Goal: Use online tool/utility: Utilize a website feature to perform a specific function

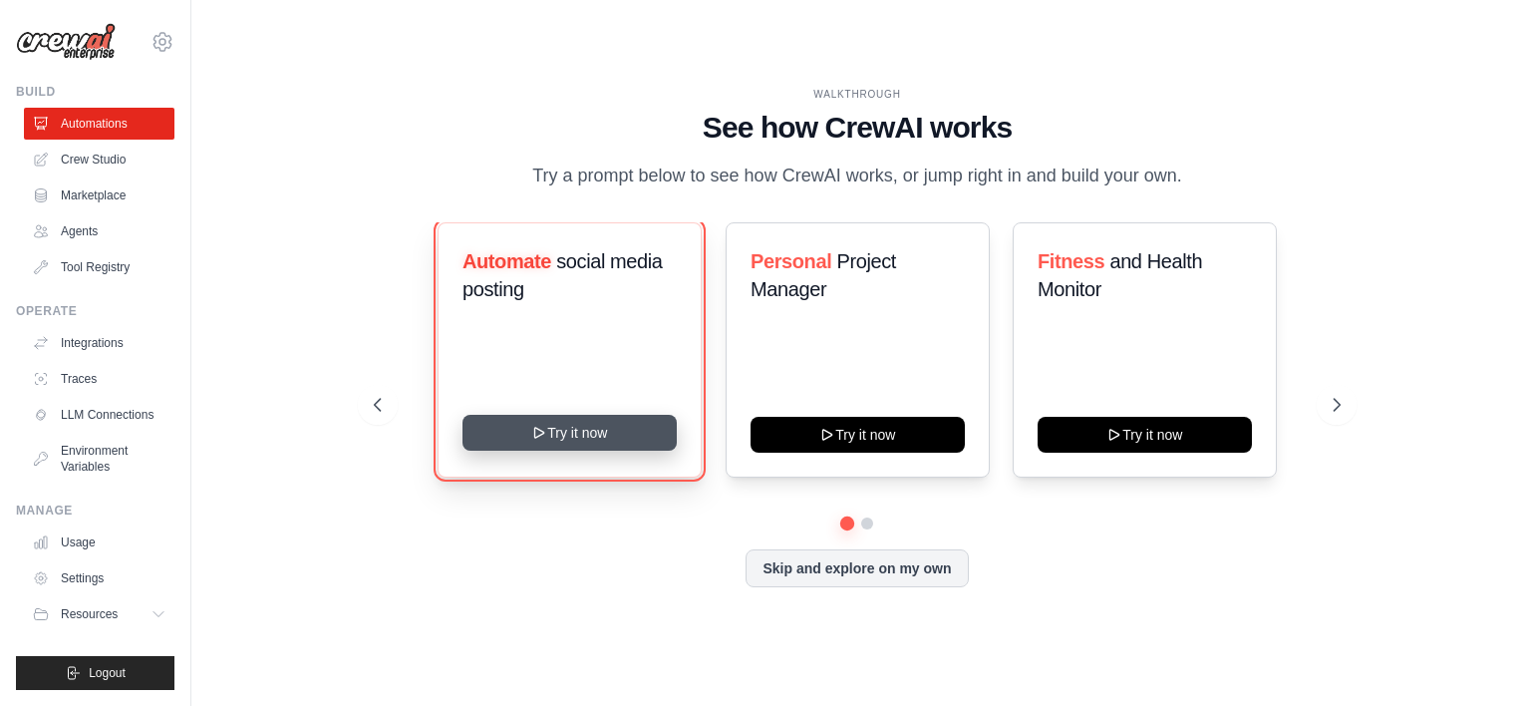
click at [597, 440] on button "Try it now" at bounding box center [569, 433] width 214 height 36
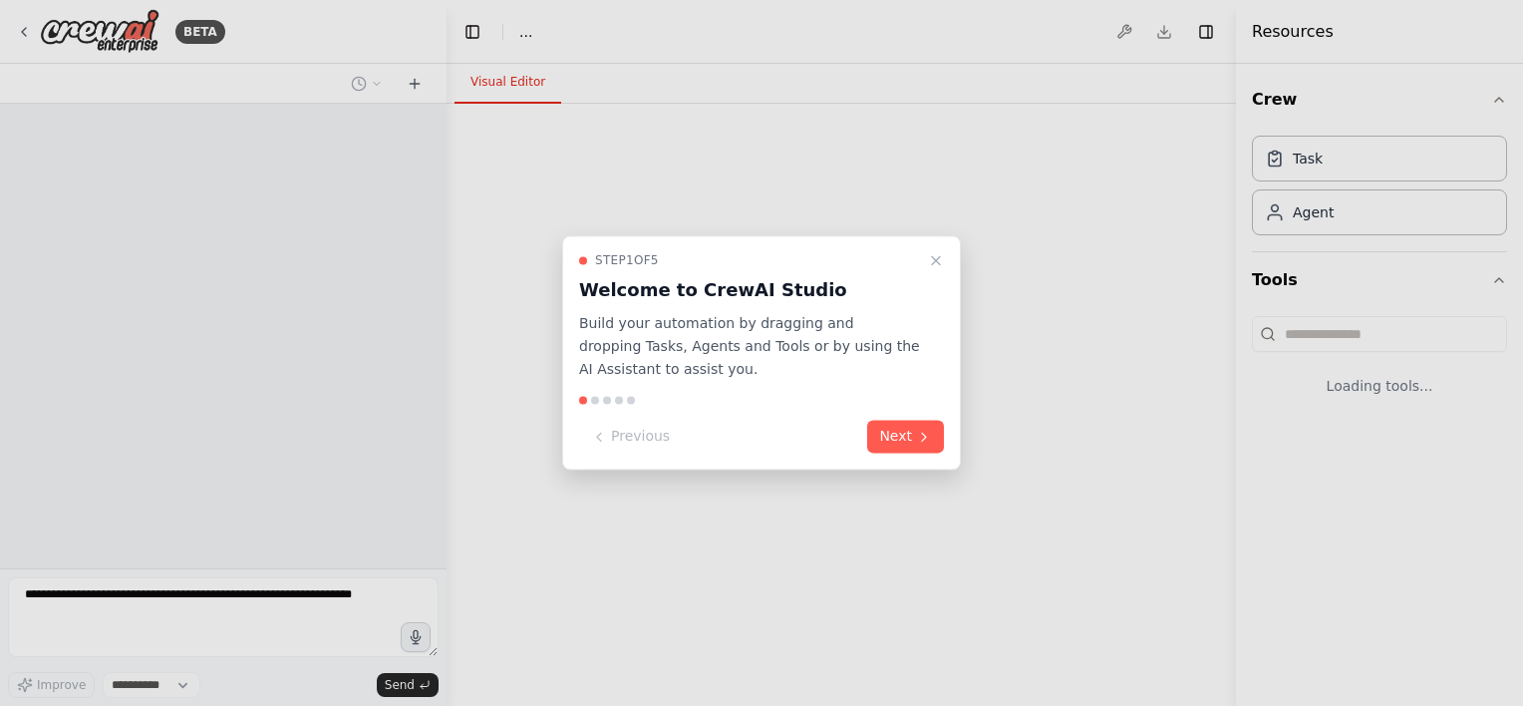
select select "****"
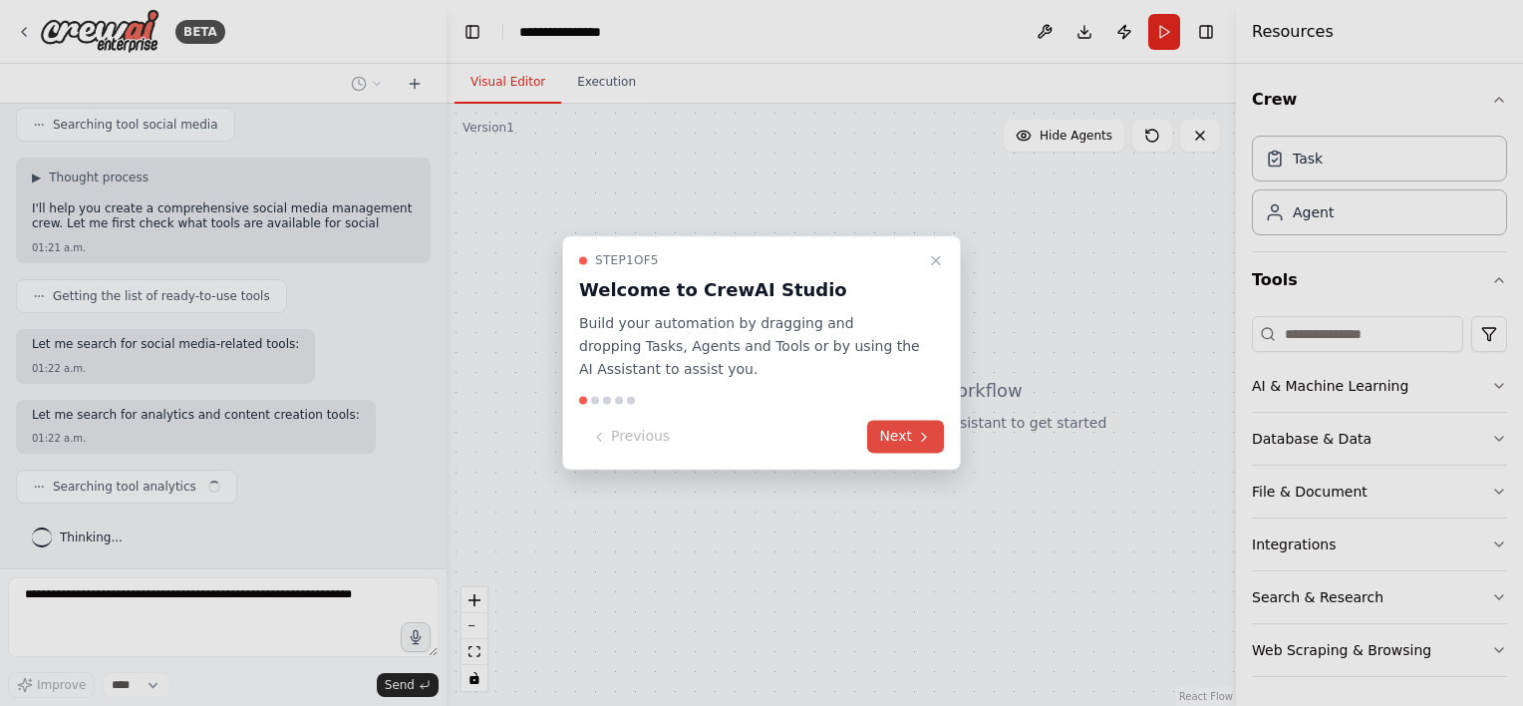
scroll to position [402, 0]
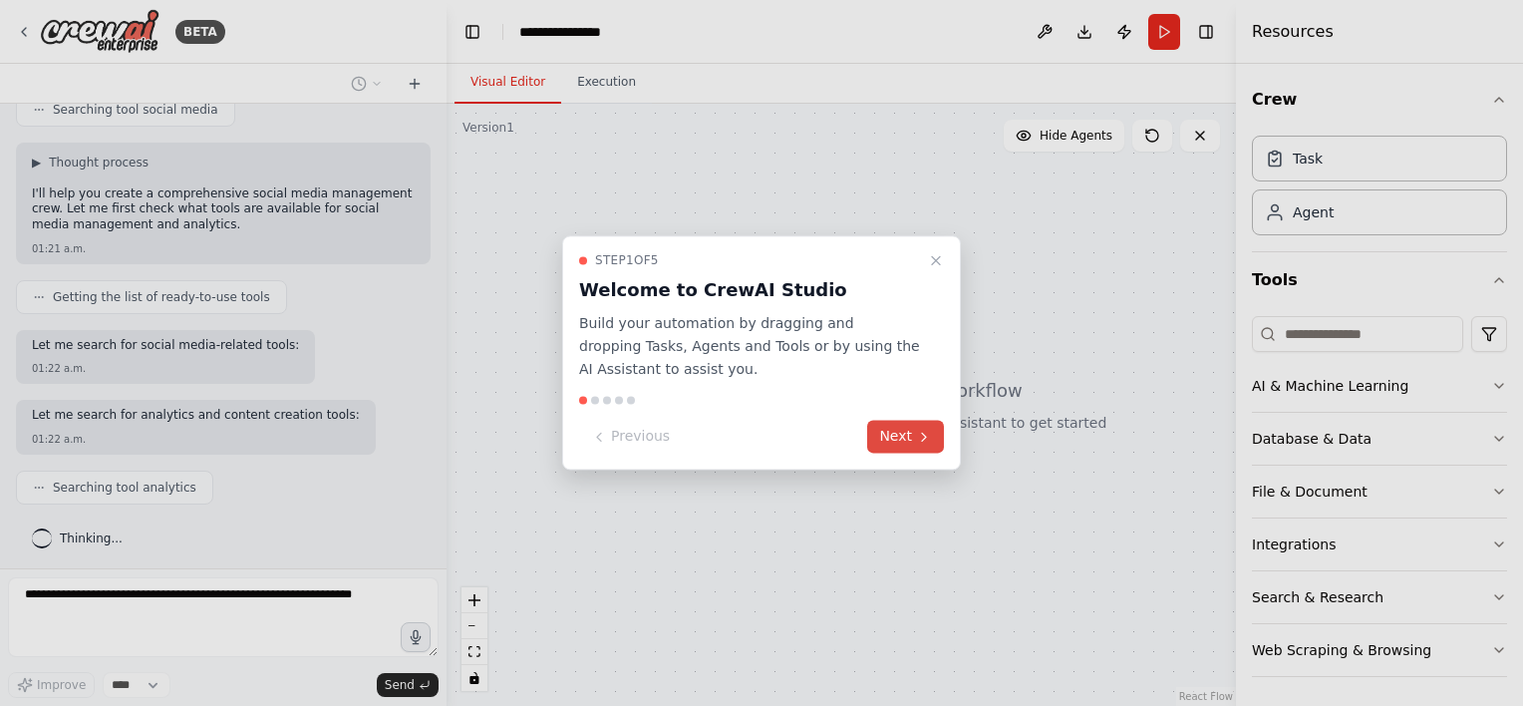
click at [909, 441] on button "Next" at bounding box center [905, 437] width 77 height 33
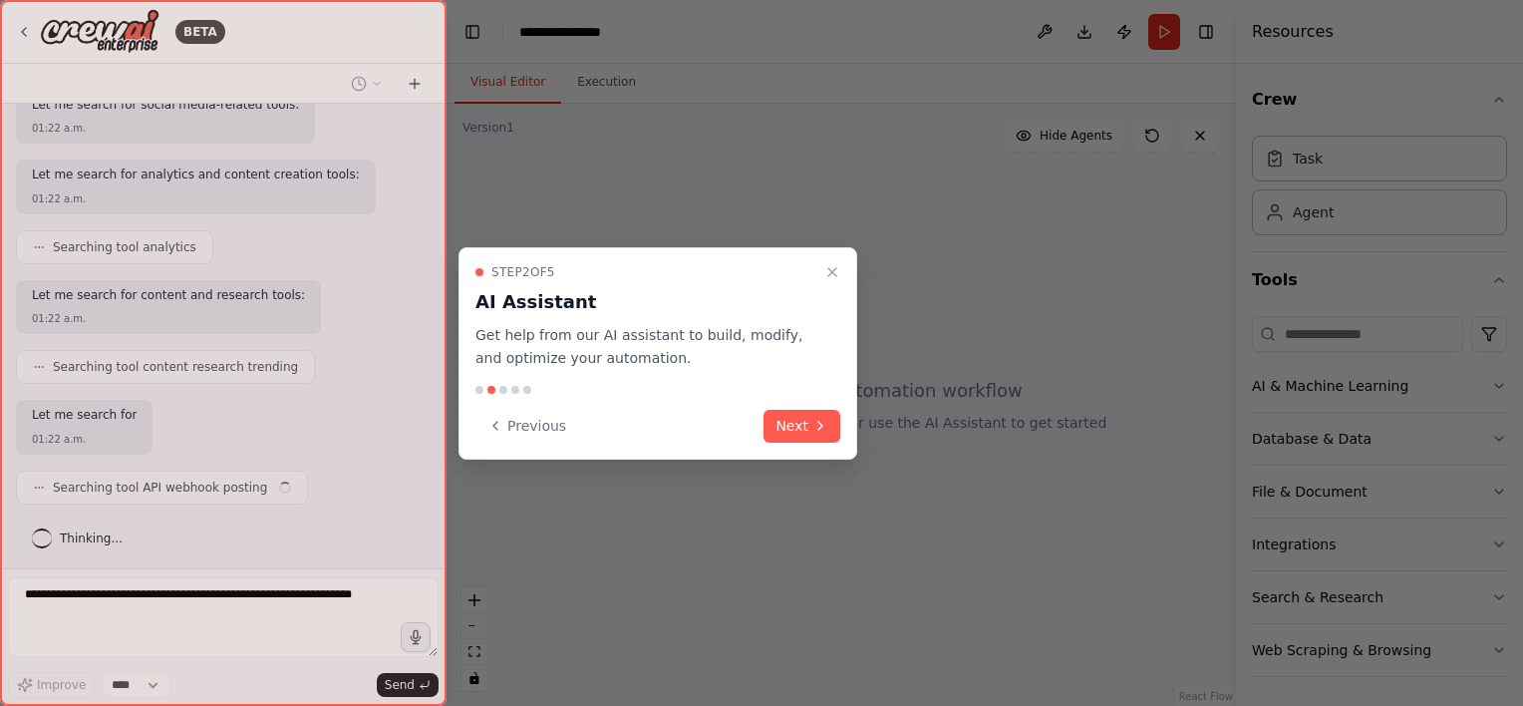
scroll to position [642, 0]
click at [799, 432] on button "Next" at bounding box center [802, 426] width 77 height 33
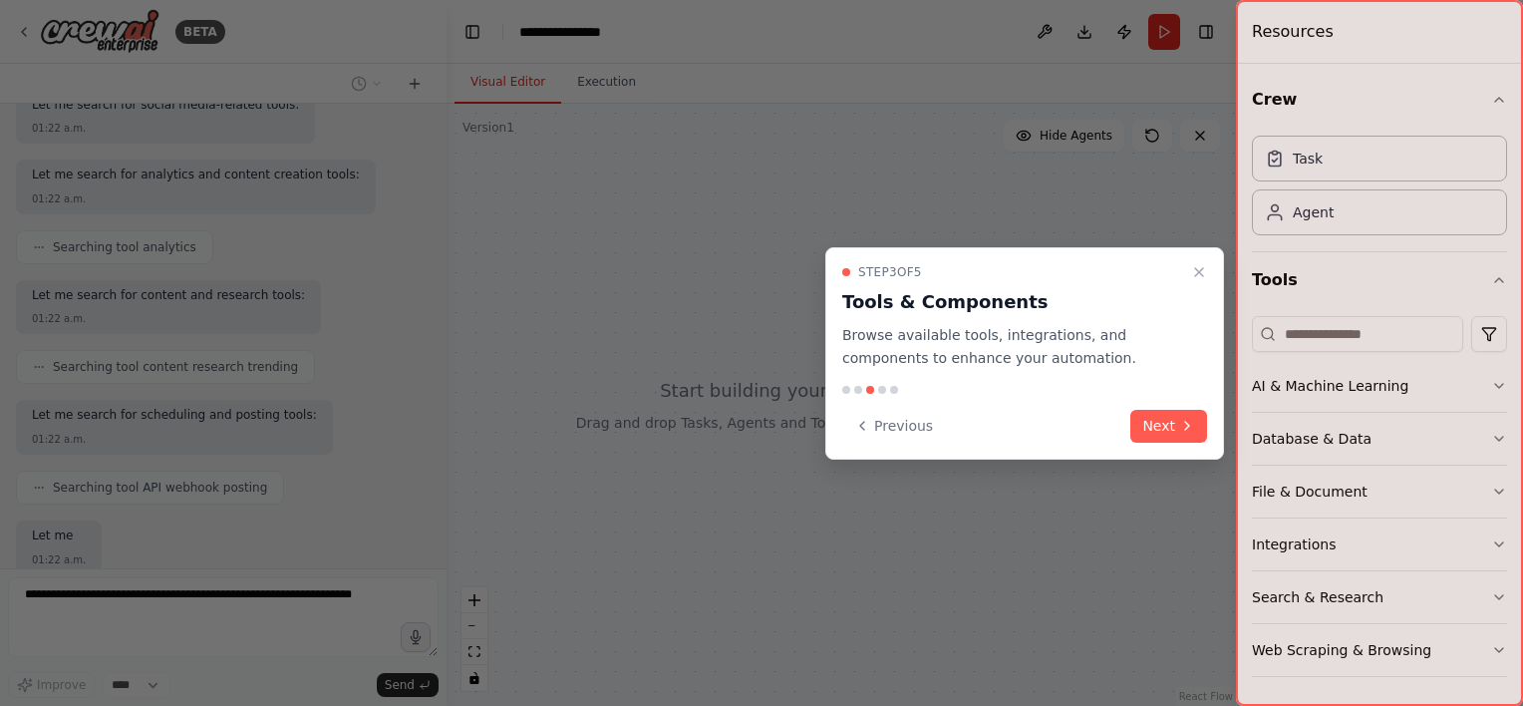
scroll to position [762, 0]
click at [1164, 425] on button "Next" at bounding box center [1168, 426] width 77 height 33
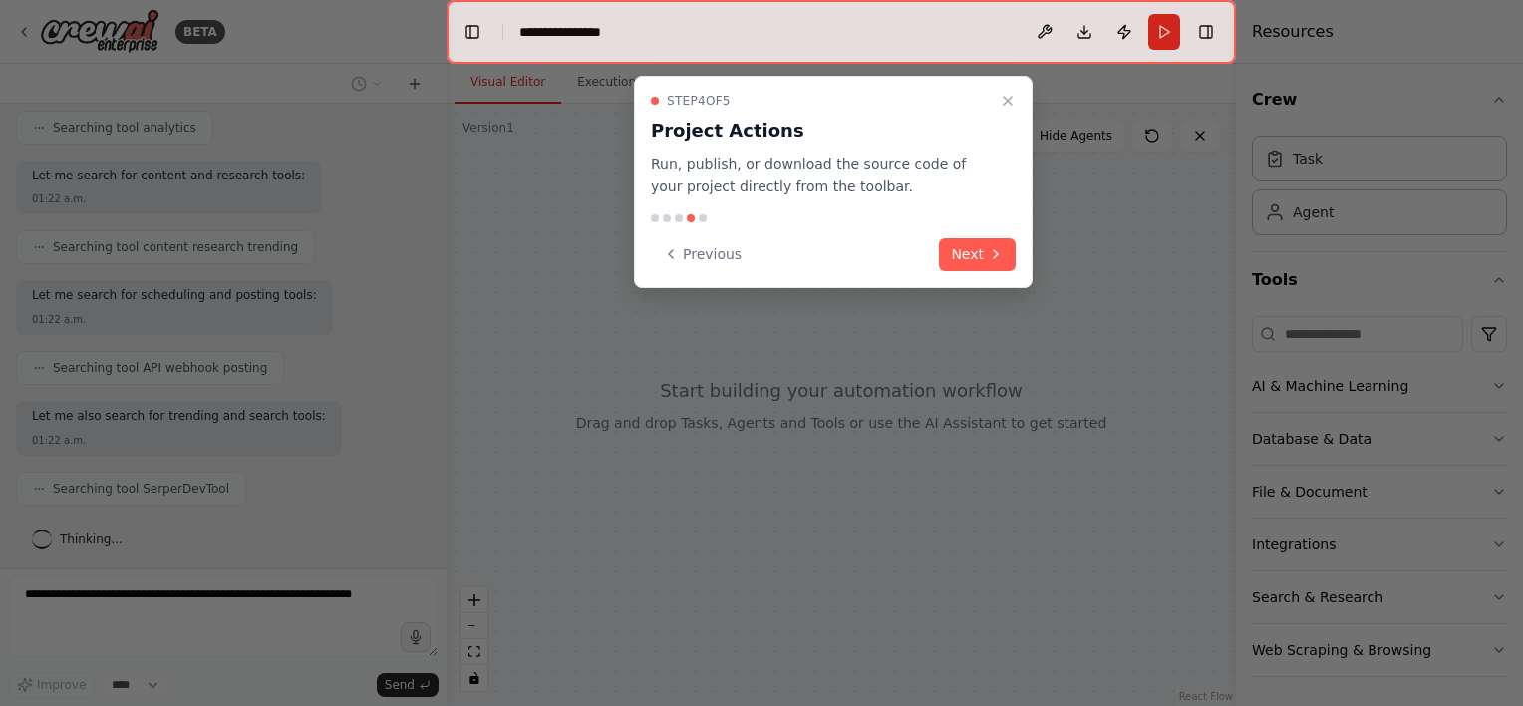
click at [1164, 425] on div at bounding box center [761, 353] width 1523 height 706
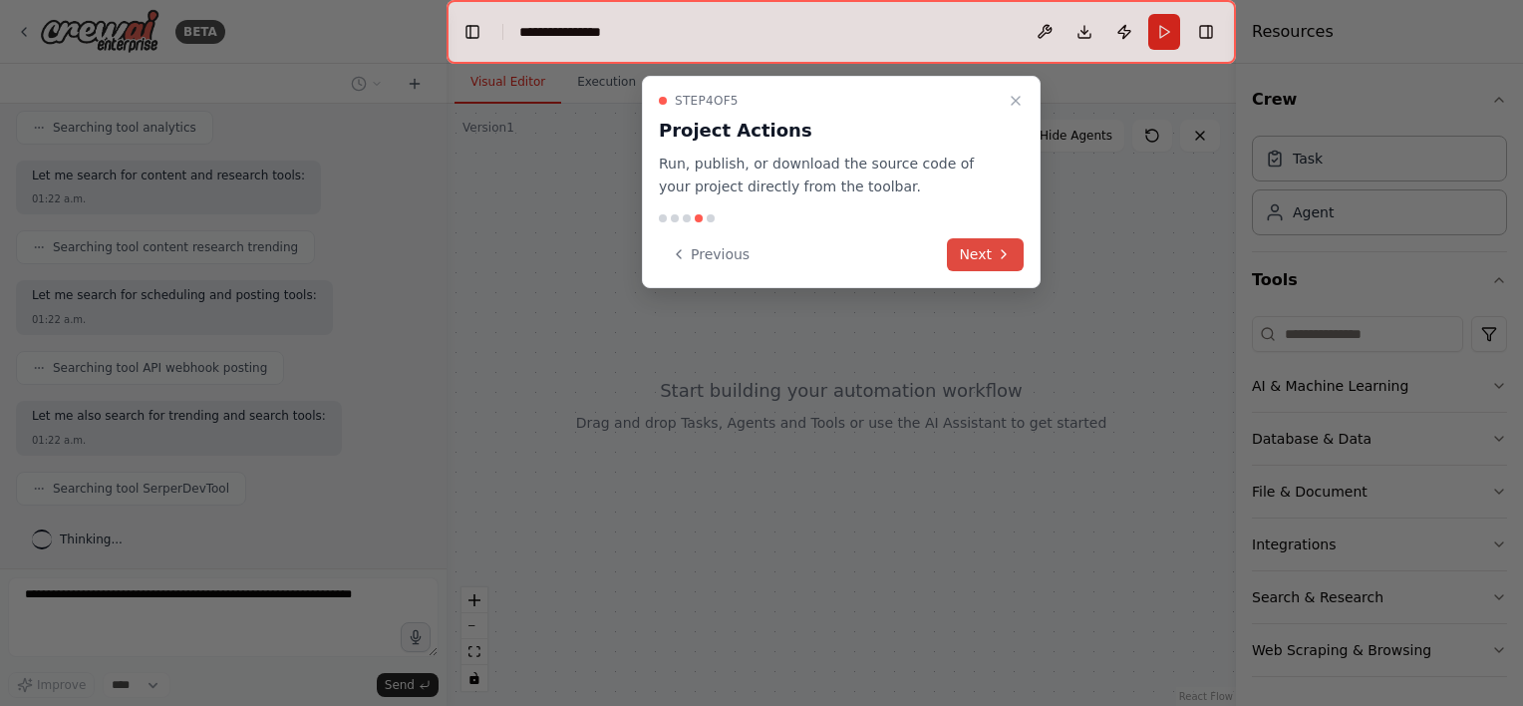
click at [977, 243] on button "Next" at bounding box center [985, 254] width 77 height 33
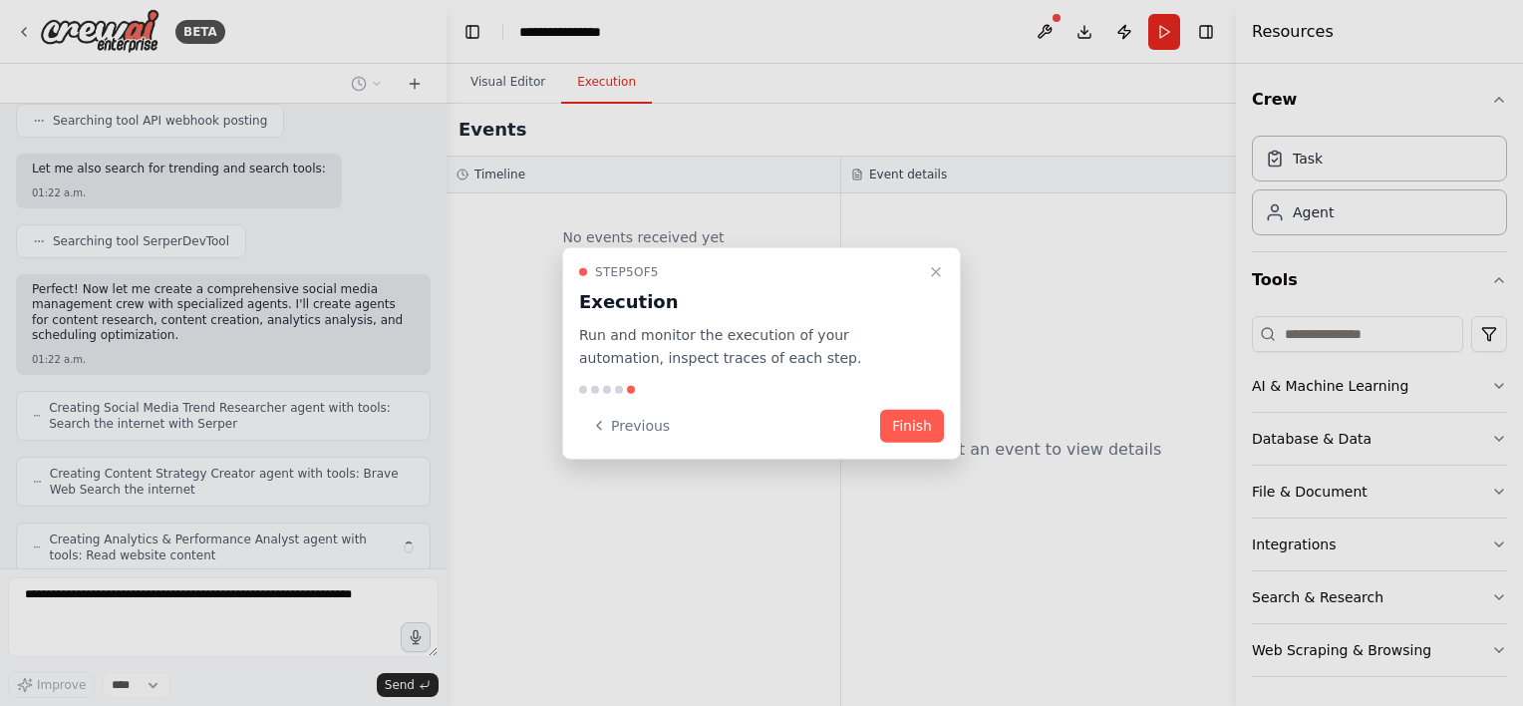
scroll to position [1074, 0]
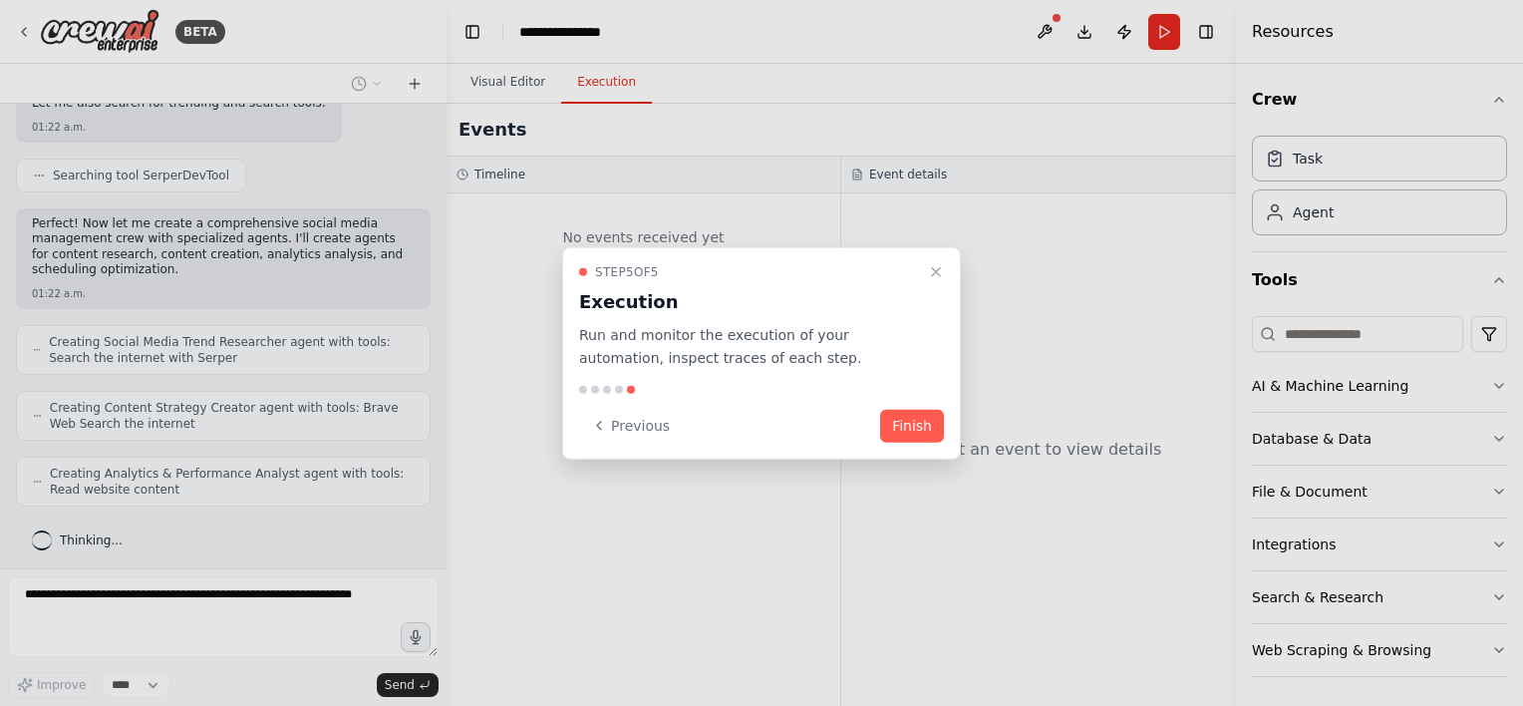
click at [433, 122] on div at bounding box center [761, 353] width 1523 height 706
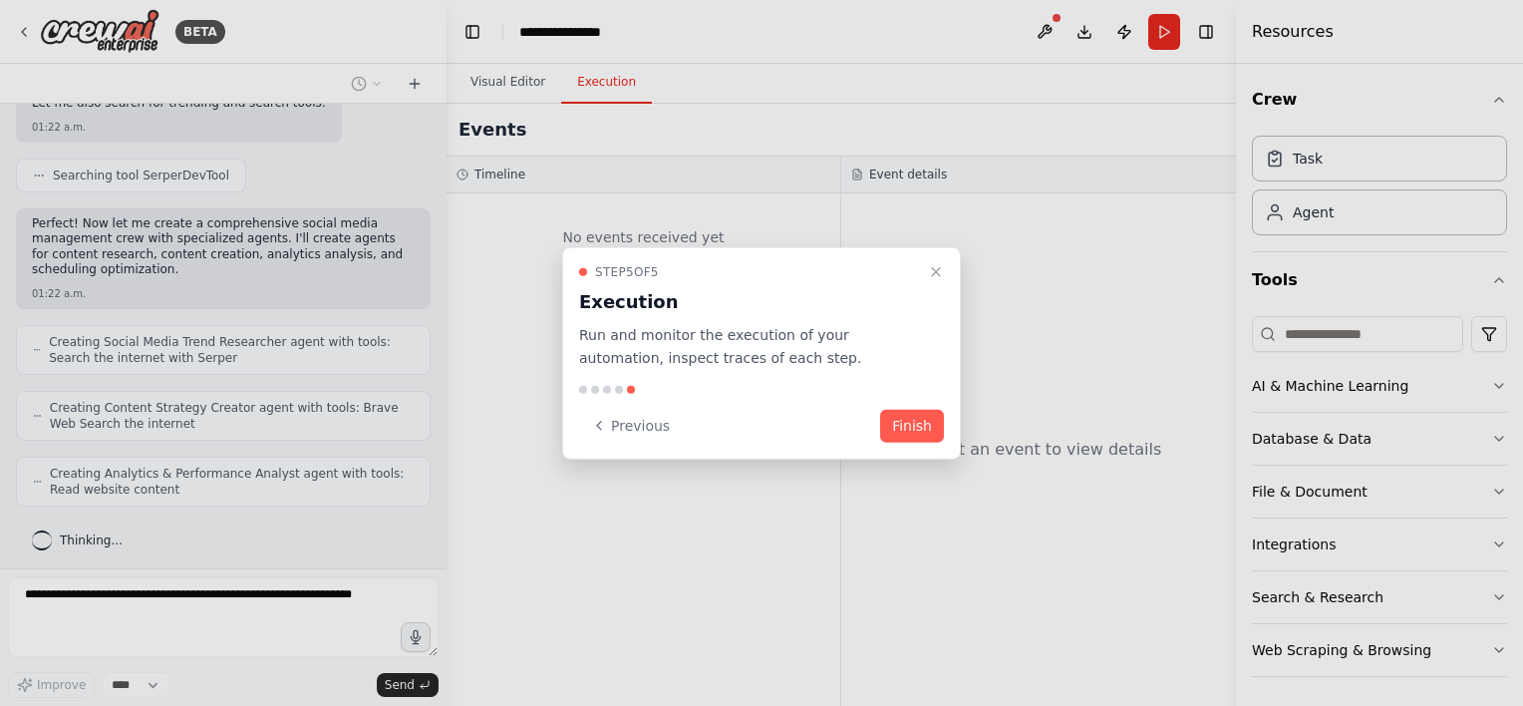
scroll to position [1140, 0]
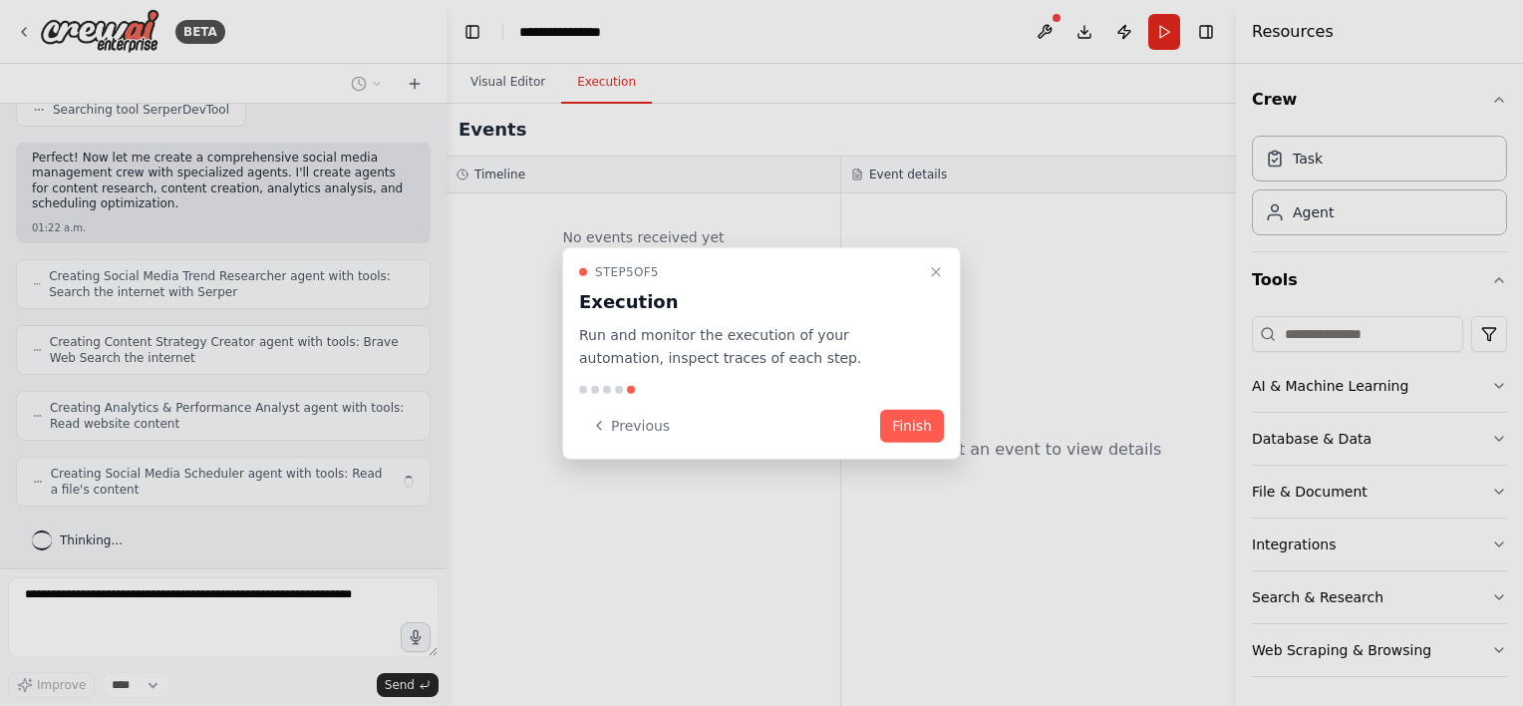
click at [433, 122] on div at bounding box center [761, 353] width 1523 height 706
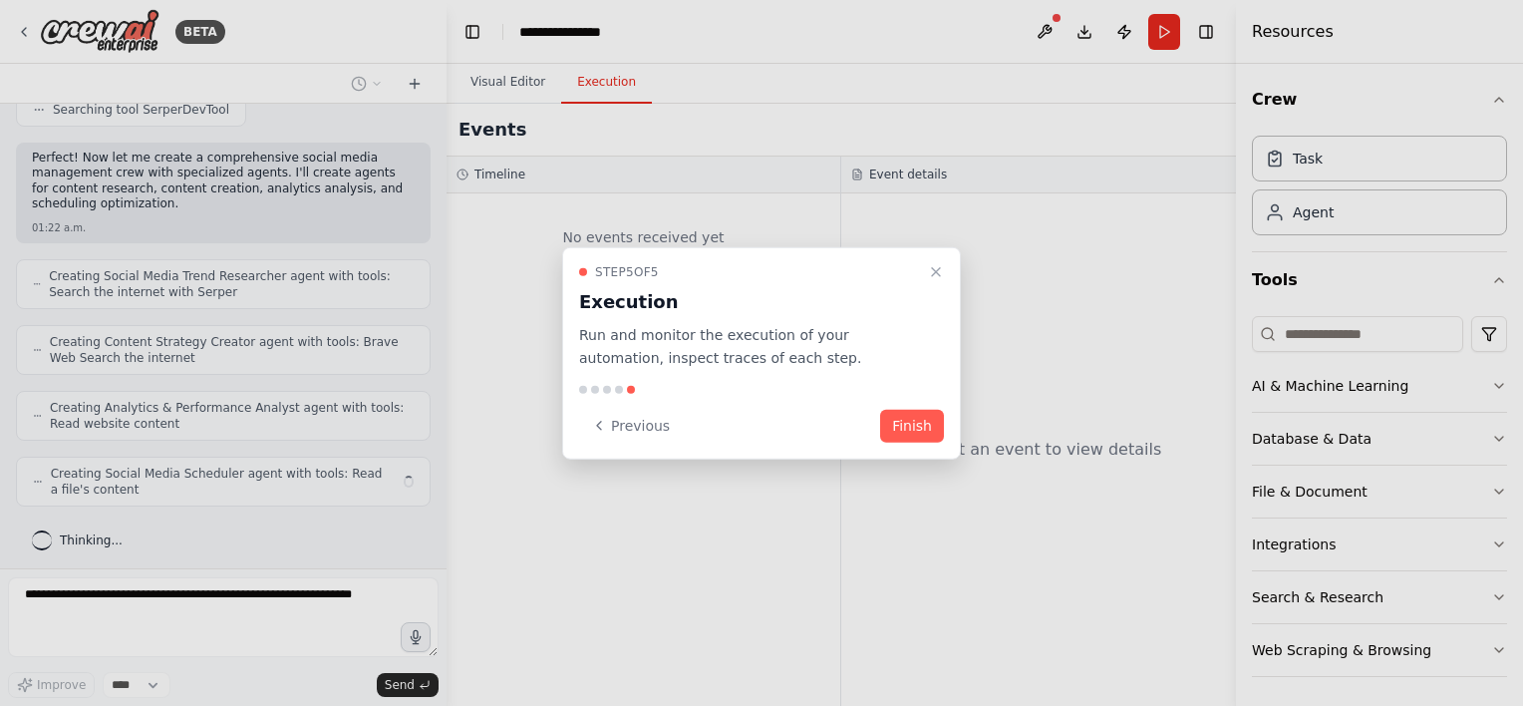
click at [433, 122] on div at bounding box center [761, 353] width 1523 height 706
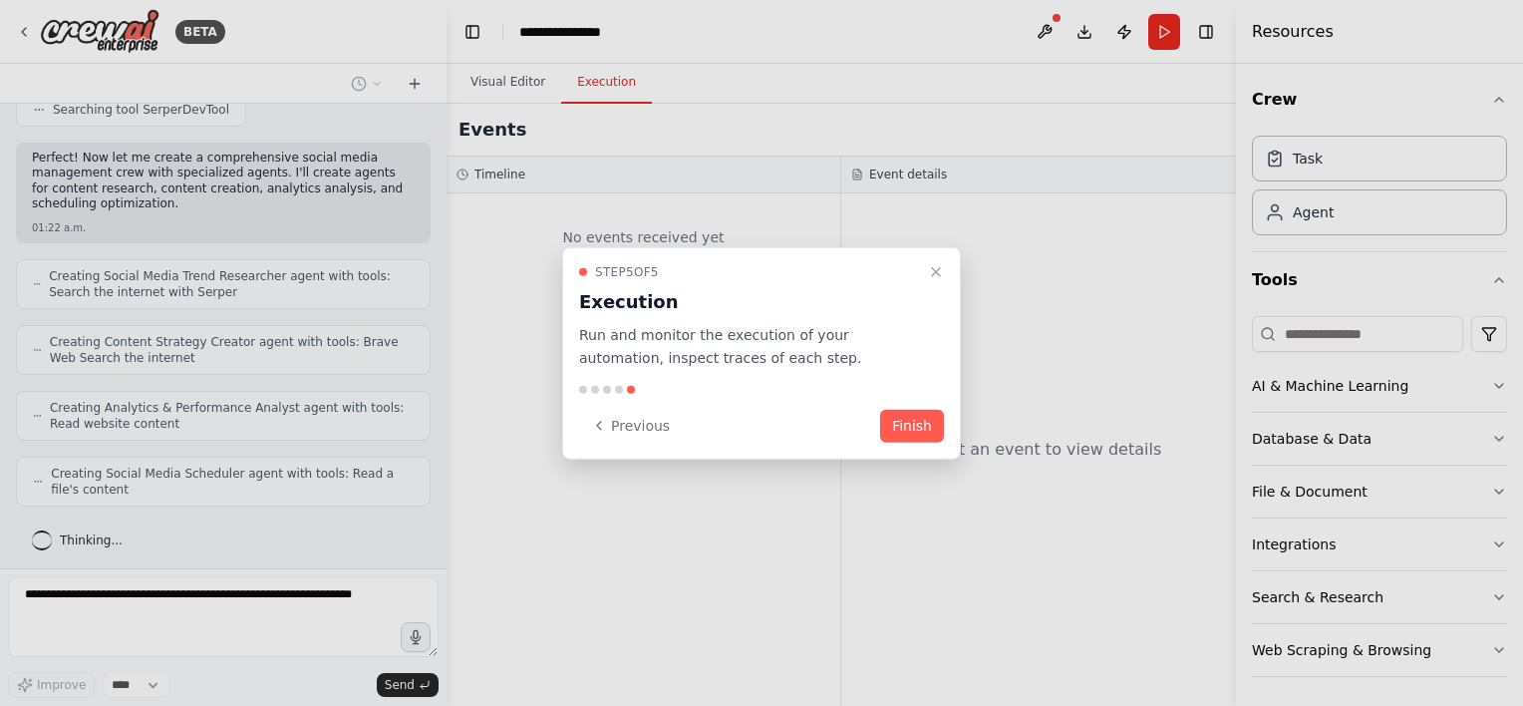
click at [433, 122] on div at bounding box center [761, 353] width 1523 height 706
drag, startPoint x: 433, startPoint y: 122, endPoint x: 514, endPoint y: 73, distance: 95.2
click at [514, 73] on div at bounding box center [761, 353] width 1523 height 706
click at [507, 77] on div at bounding box center [761, 353] width 1523 height 706
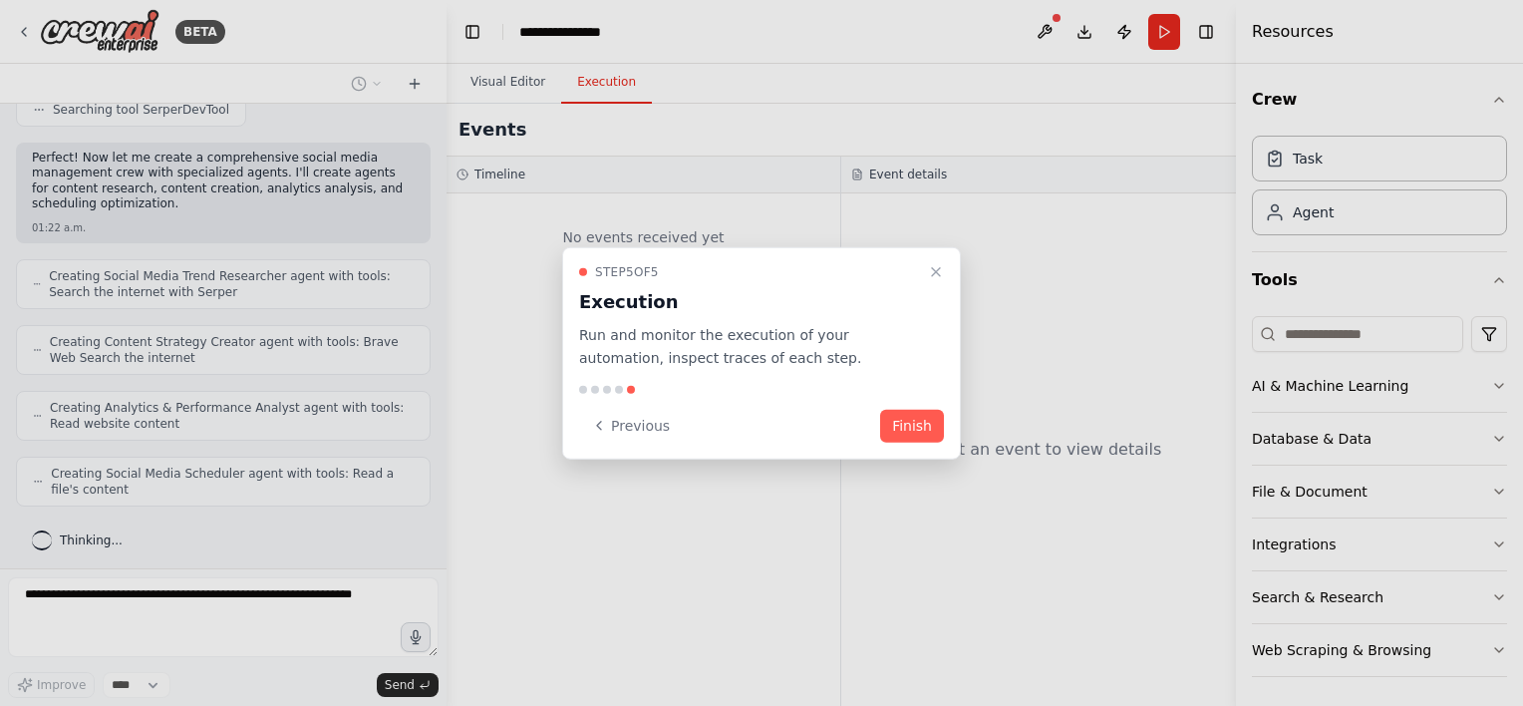
click at [507, 77] on div at bounding box center [761, 353] width 1523 height 706
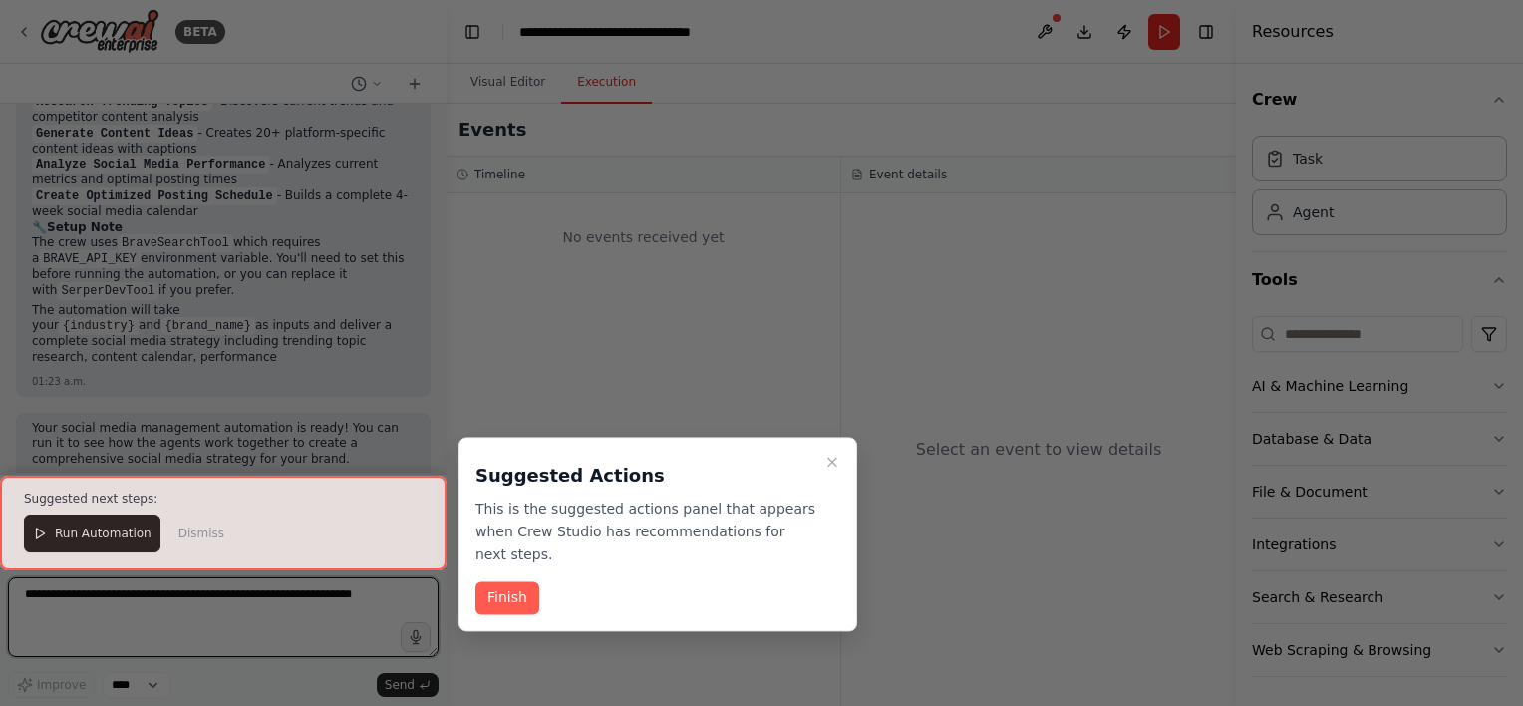
scroll to position [2341, 0]
click at [108, 543] on div at bounding box center [223, 522] width 447 height 95
click at [108, 529] on div at bounding box center [223, 522] width 447 height 95
click at [104, 529] on div at bounding box center [223, 522] width 447 height 95
drag, startPoint x: 104, startPoint y: 529, endPoint x: 63, endPoint y: 531, distance: 40.9
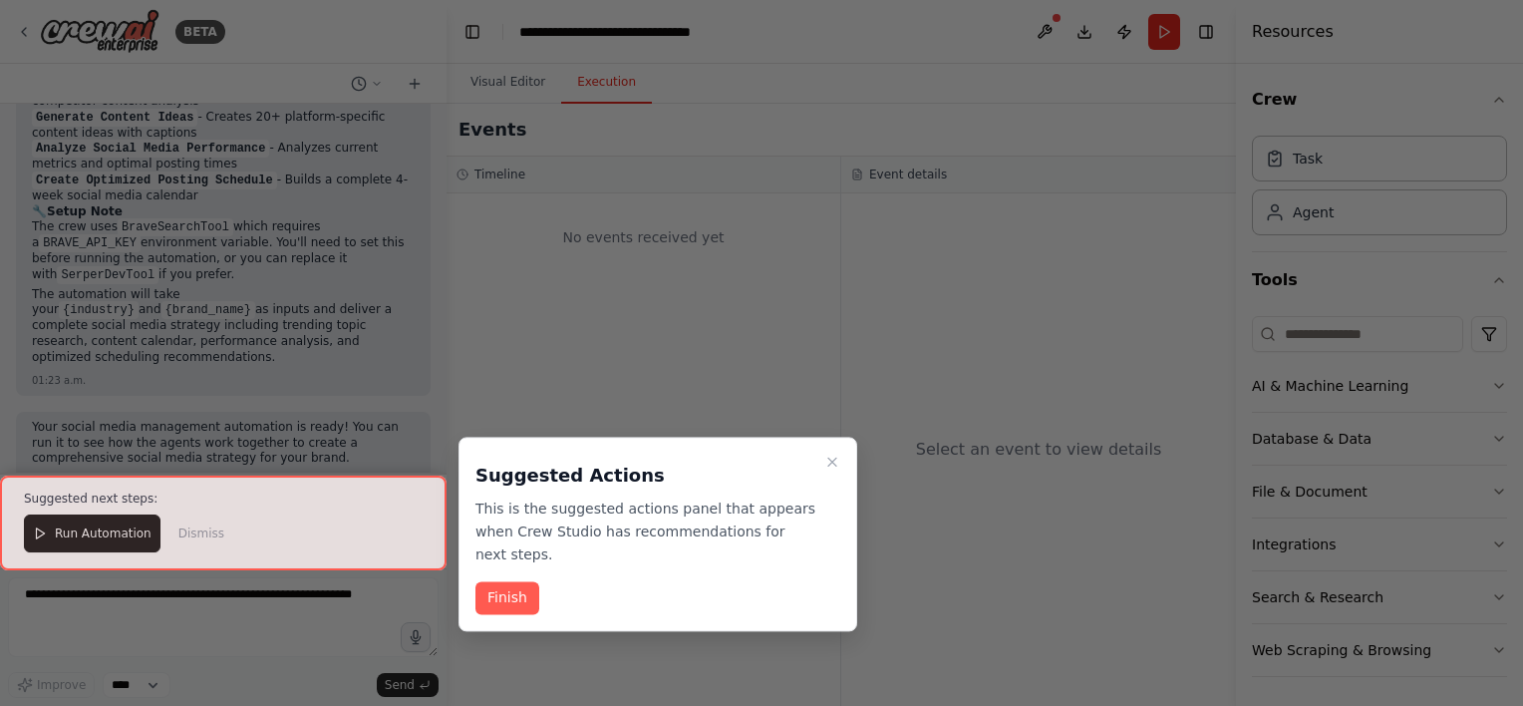
click at [63, 531] on div at bounding box center [223, 522] width 447 height 95
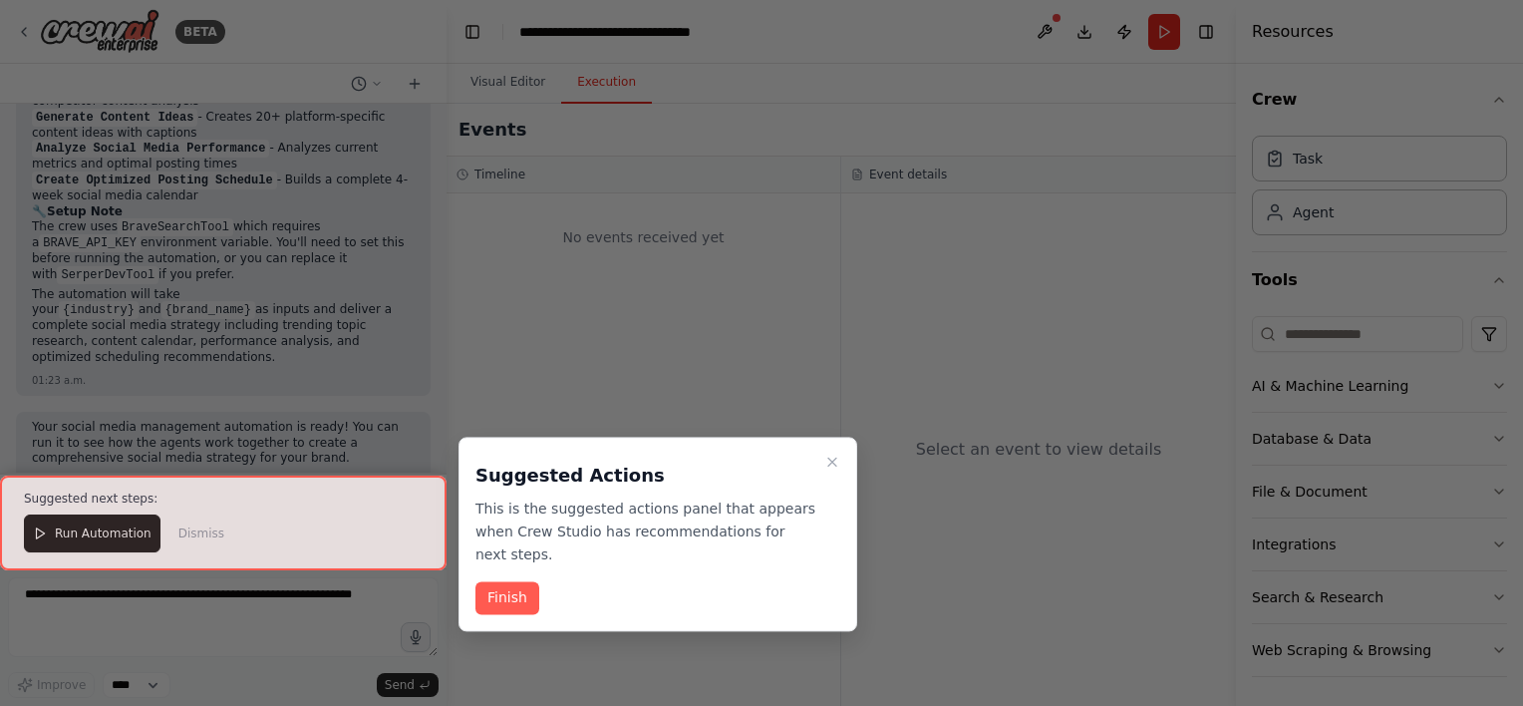
drag, startPoint x: 63, startPoint y: 531, endPoint x: 50, endPoint y: 531, distance: 13.0
click at [50, 531] on div at bounding box center [223, 522] width 447 height 95
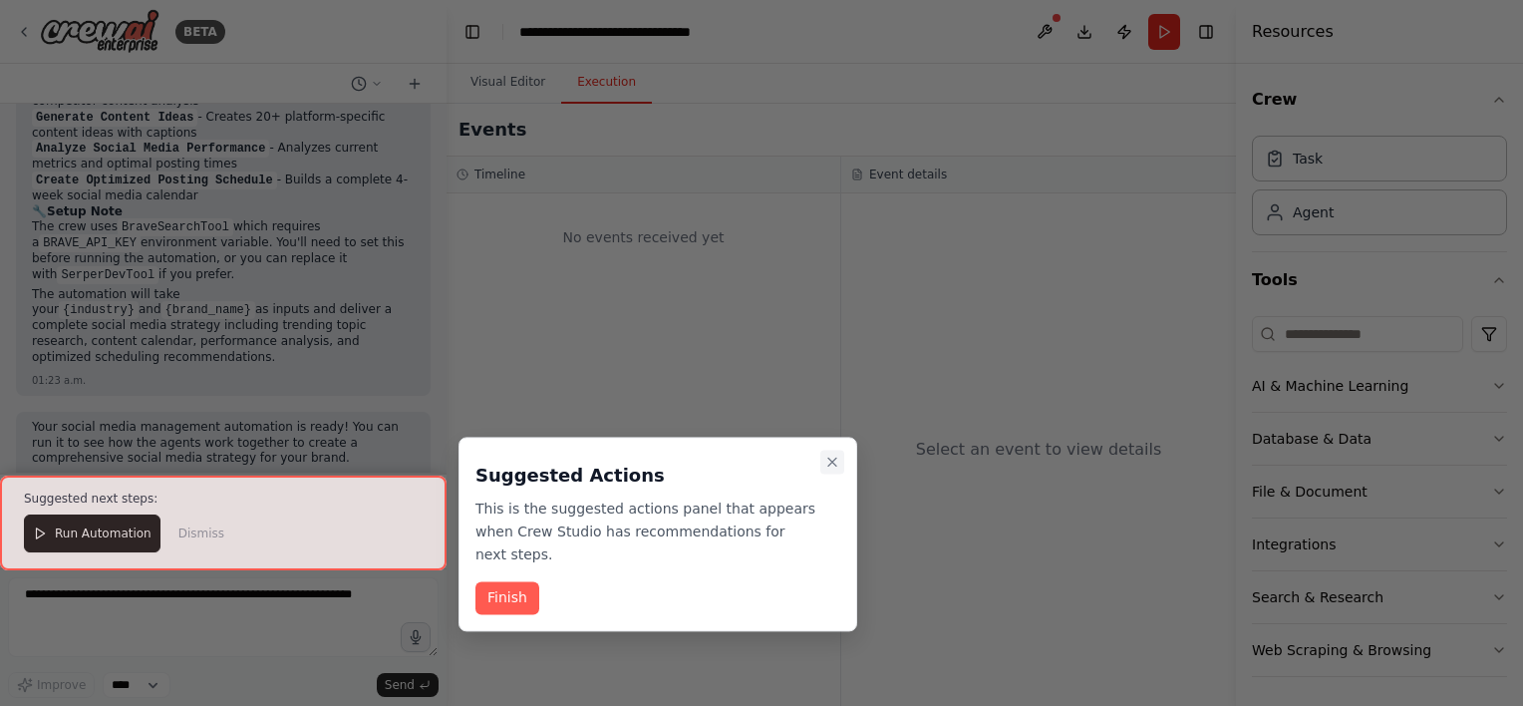
click at [829, 451] on button "Close walkthrough" at bounding box center [832, 462] width 24 height 24
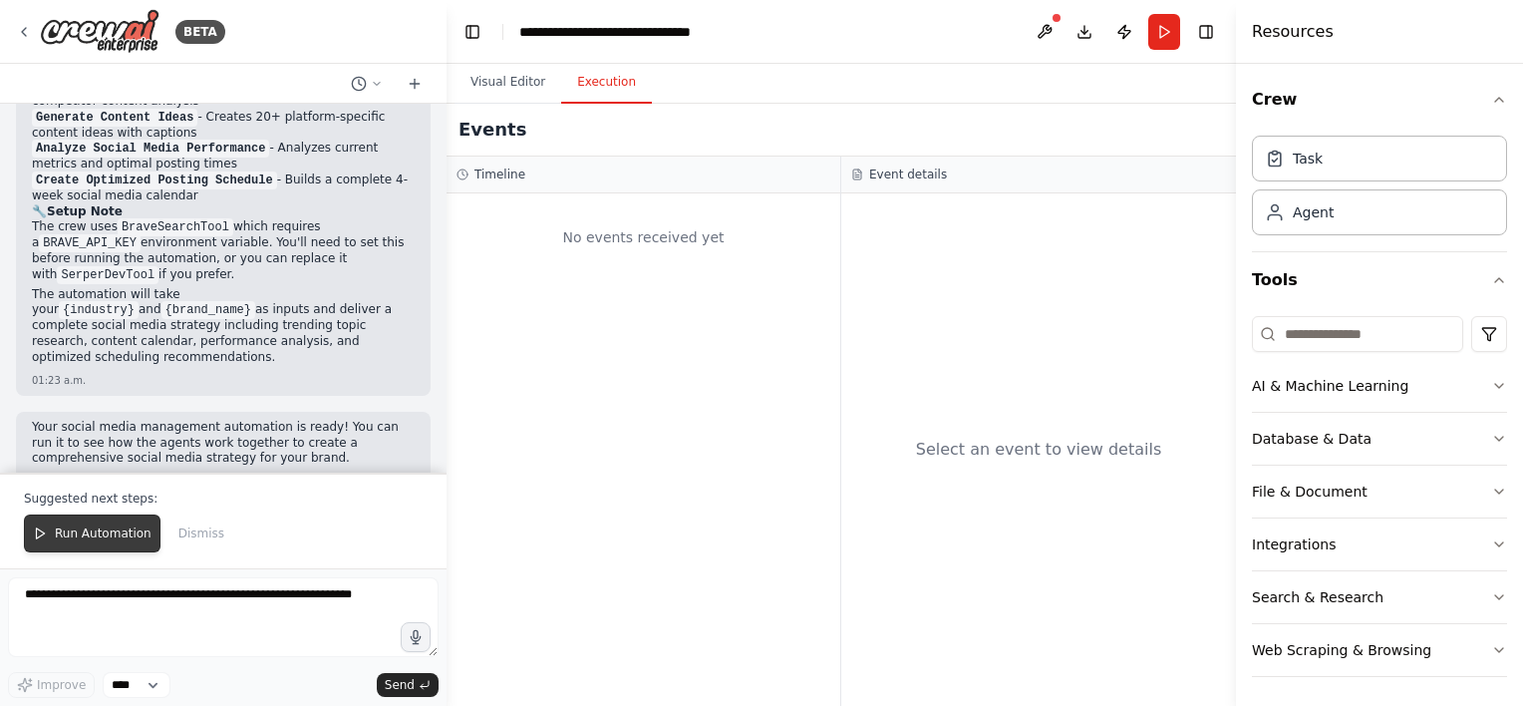
click at [80, 530] on span "Run Automation" at bounding box center [103, 533] width 97 height 16
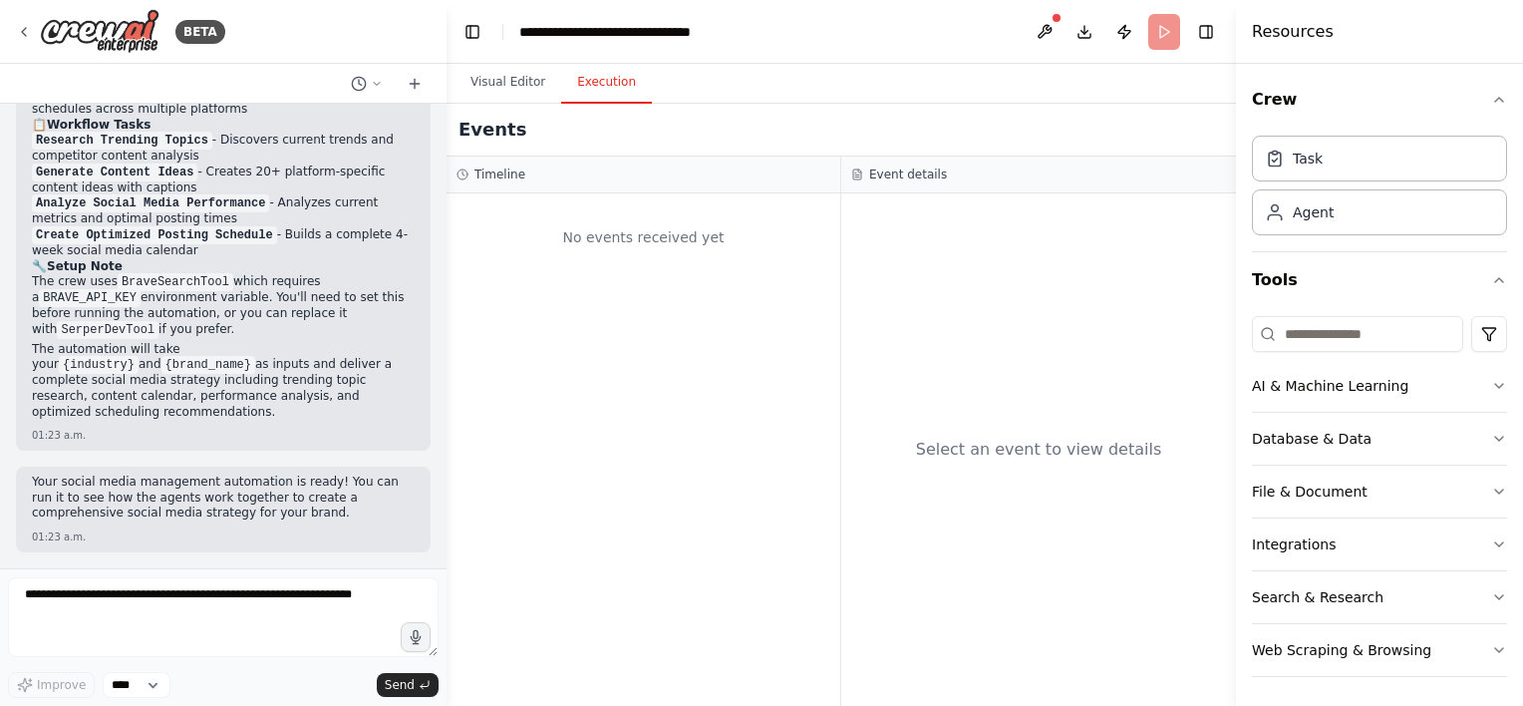
scroll to position [2247, 0]
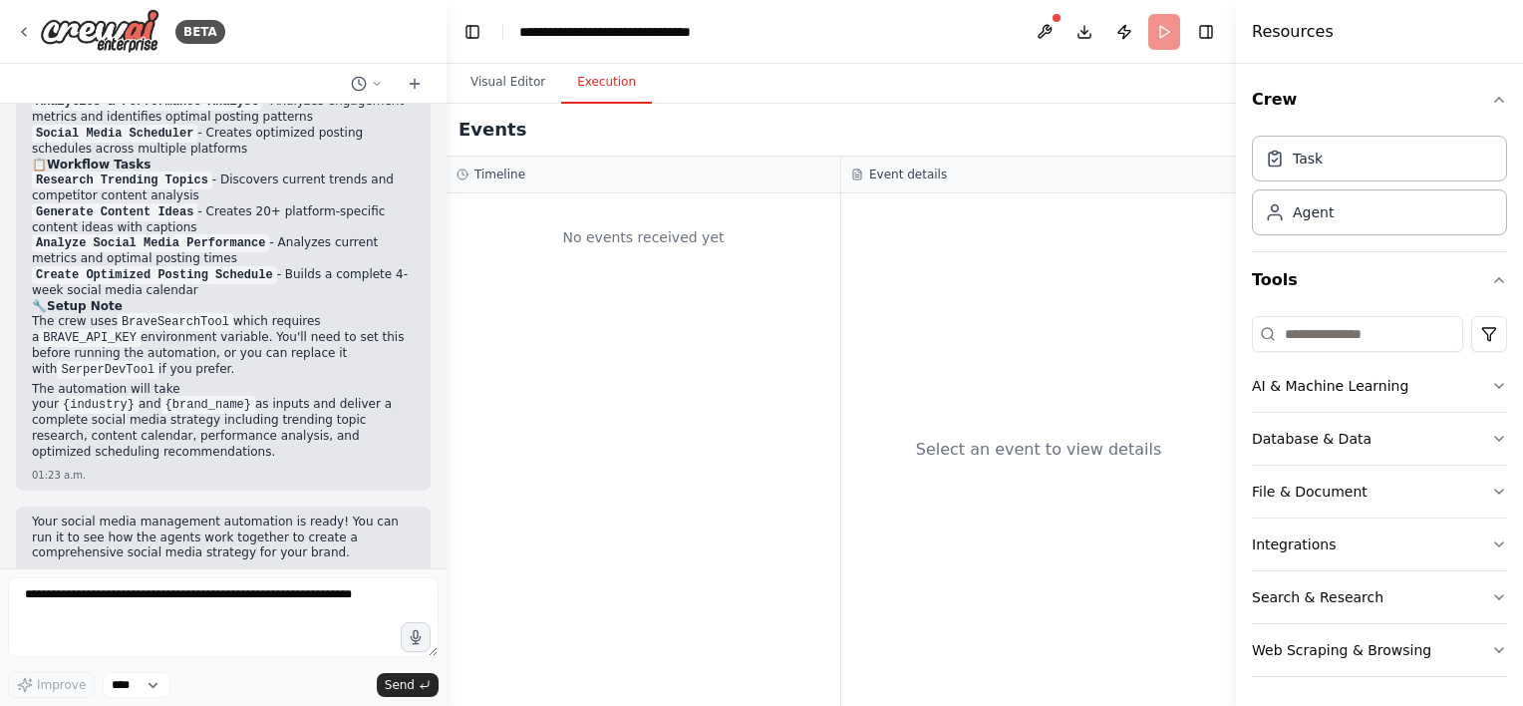
click at [80, 569] on div "01:23 a.m." at bounding box center [223, 576] width 383 height 15
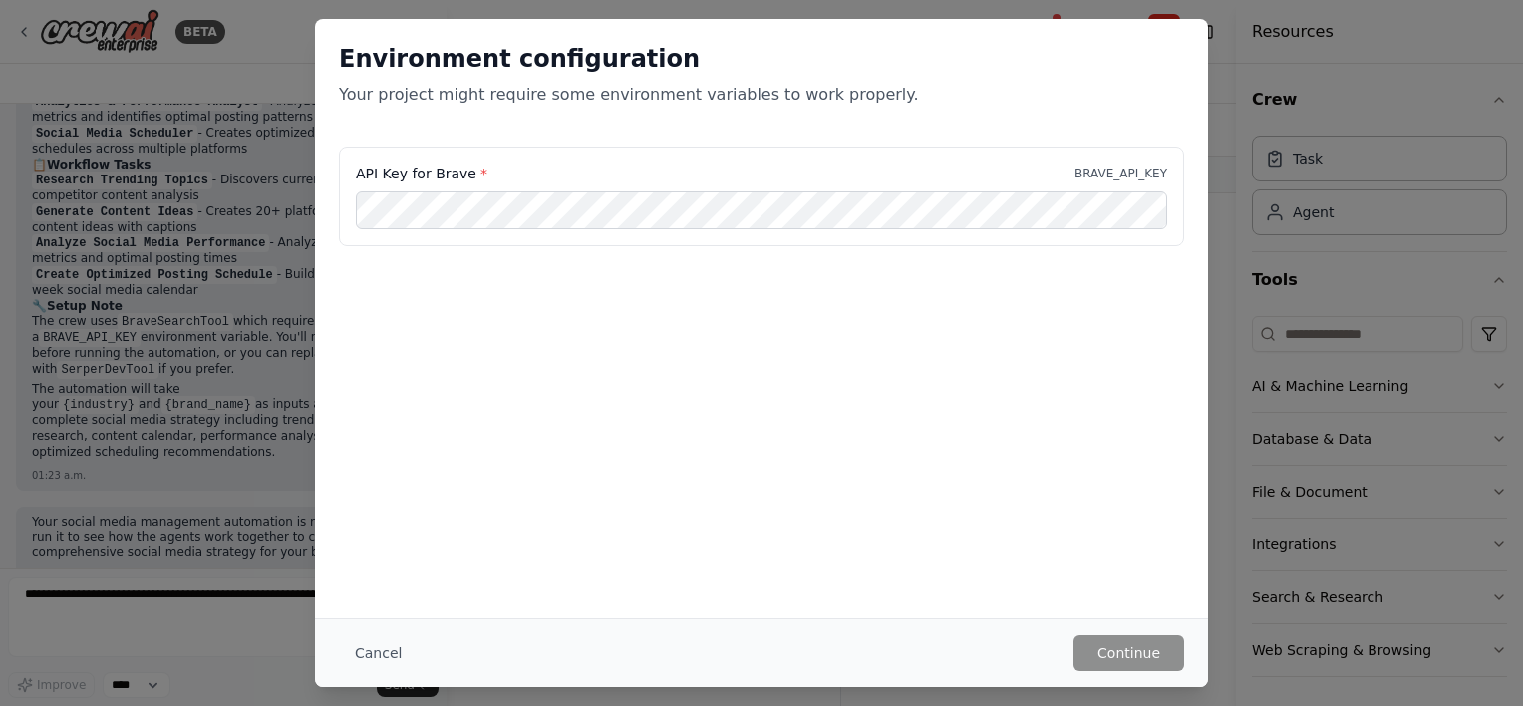
click at [247, 67] on div "Environment configuration Your project might require some environment variables…" at bounding box center [761, 353] width 1523 height 706
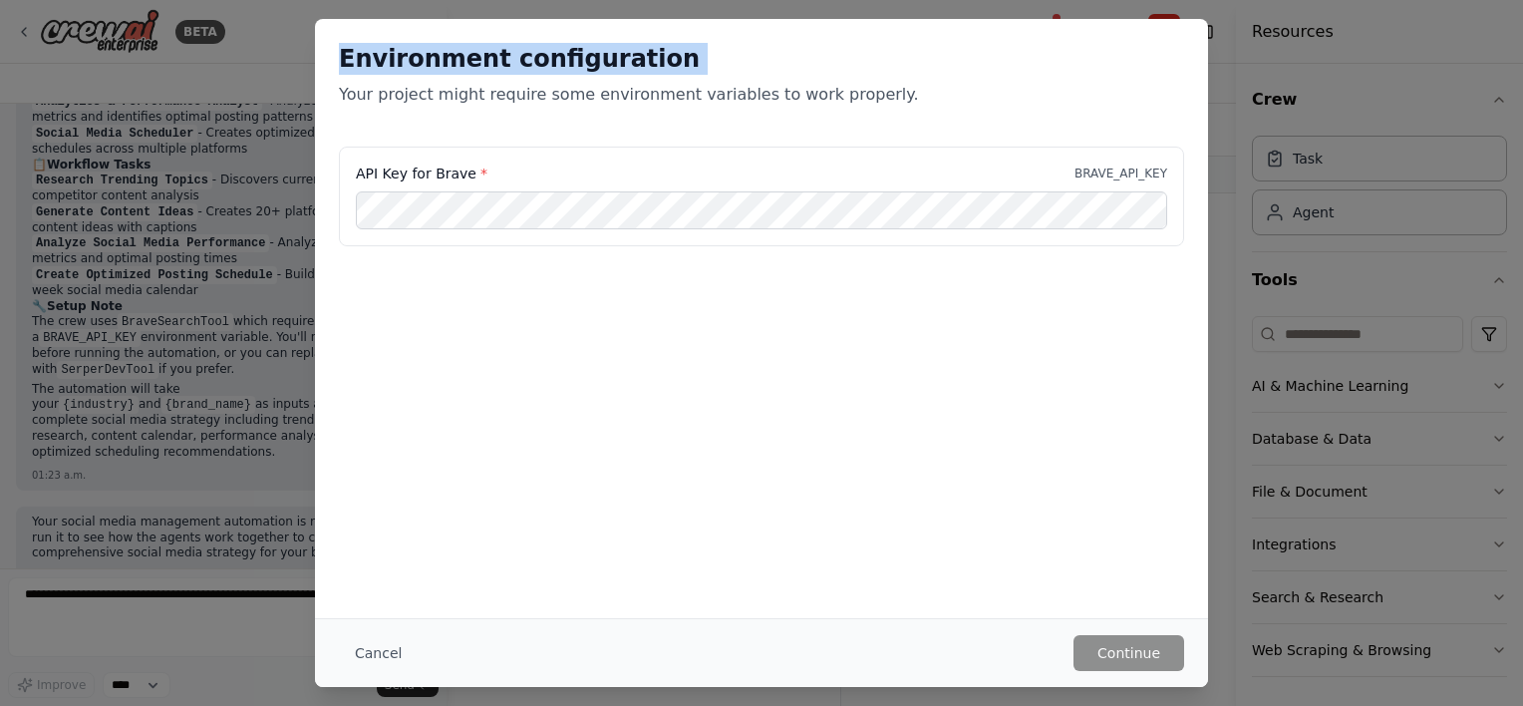
click at [247, 67] on div "Environment configuration Your project might require some environment variables…" at bounding box center [761, 353] width 1523 height 706
click at [247, 70] on div "Environment configuration Your project might require some environment variables…" at bounding box center [761, 353] width 1523 height 706
click at [247, 72] on div "Environment configuration Your project might require some environment variables…" at bounding box center [761, 353] width 1523 height 706
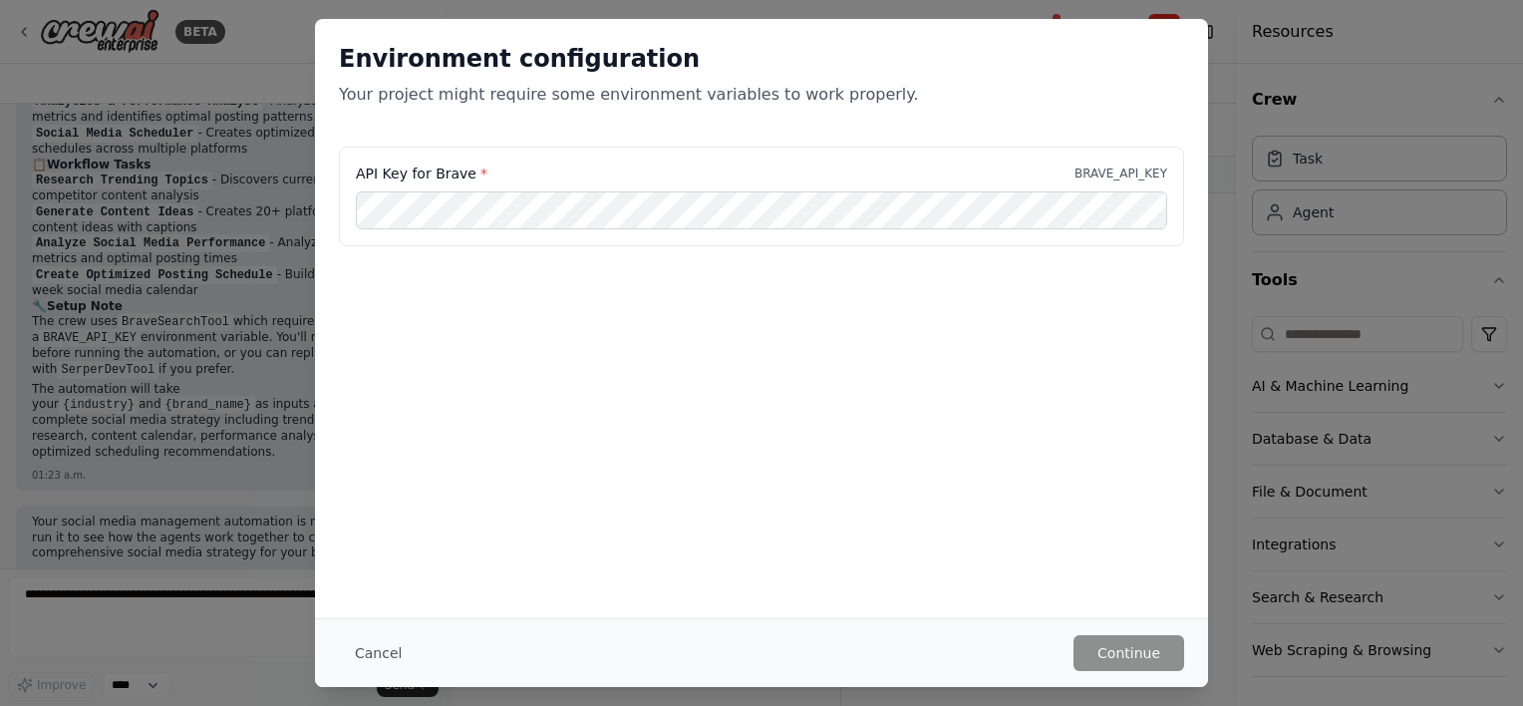
click at [1336, 57] on div "Environment configuration Your project might require some environment variables…" at bounding box center [761, 353] width 1523 height 706
click at [369, 652] on button "Cancel" at bounding box center [378, 653] width 79 height 36
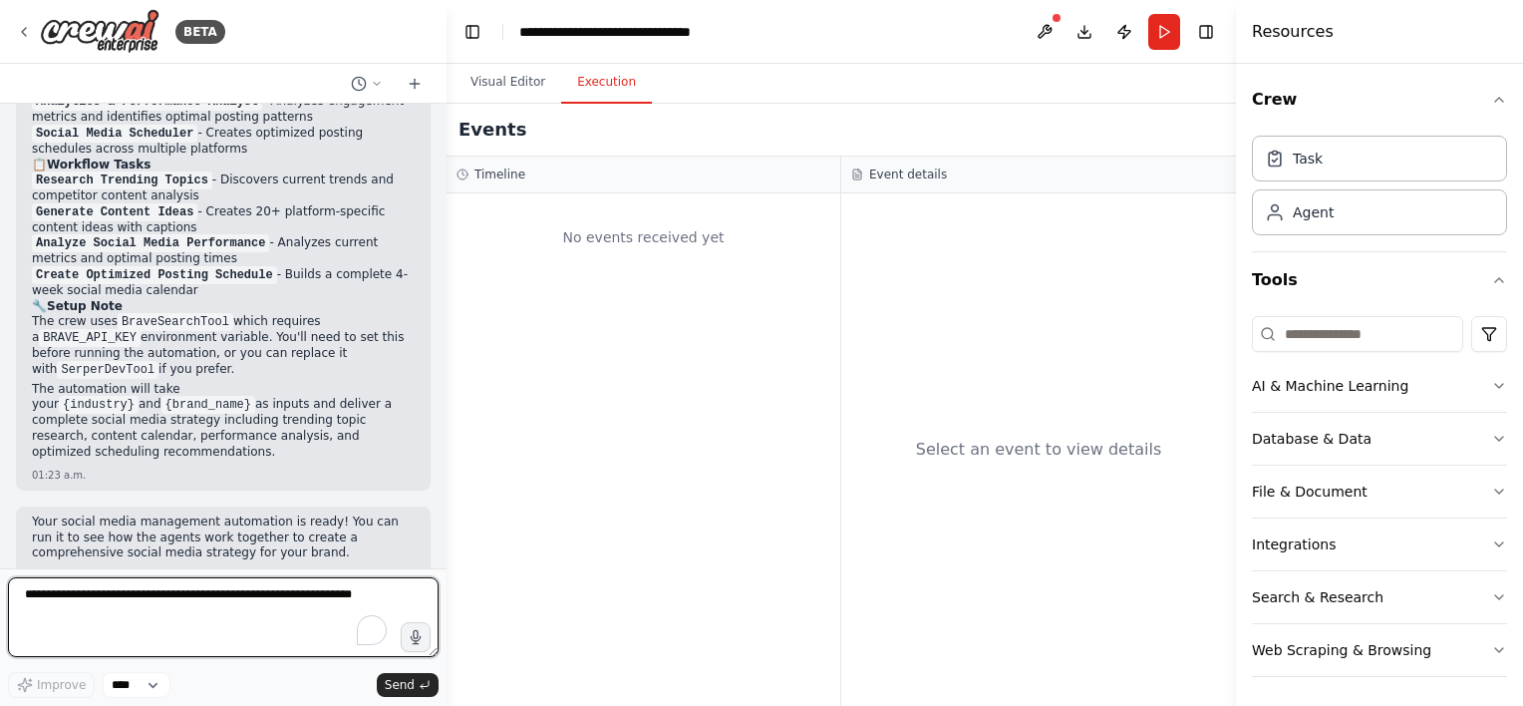
click at [369, 652] on textarea "To enrich screen reader interactions, please activate Accessibility in Grammarl…" at bounding box center [223, 617] width 431 height 80
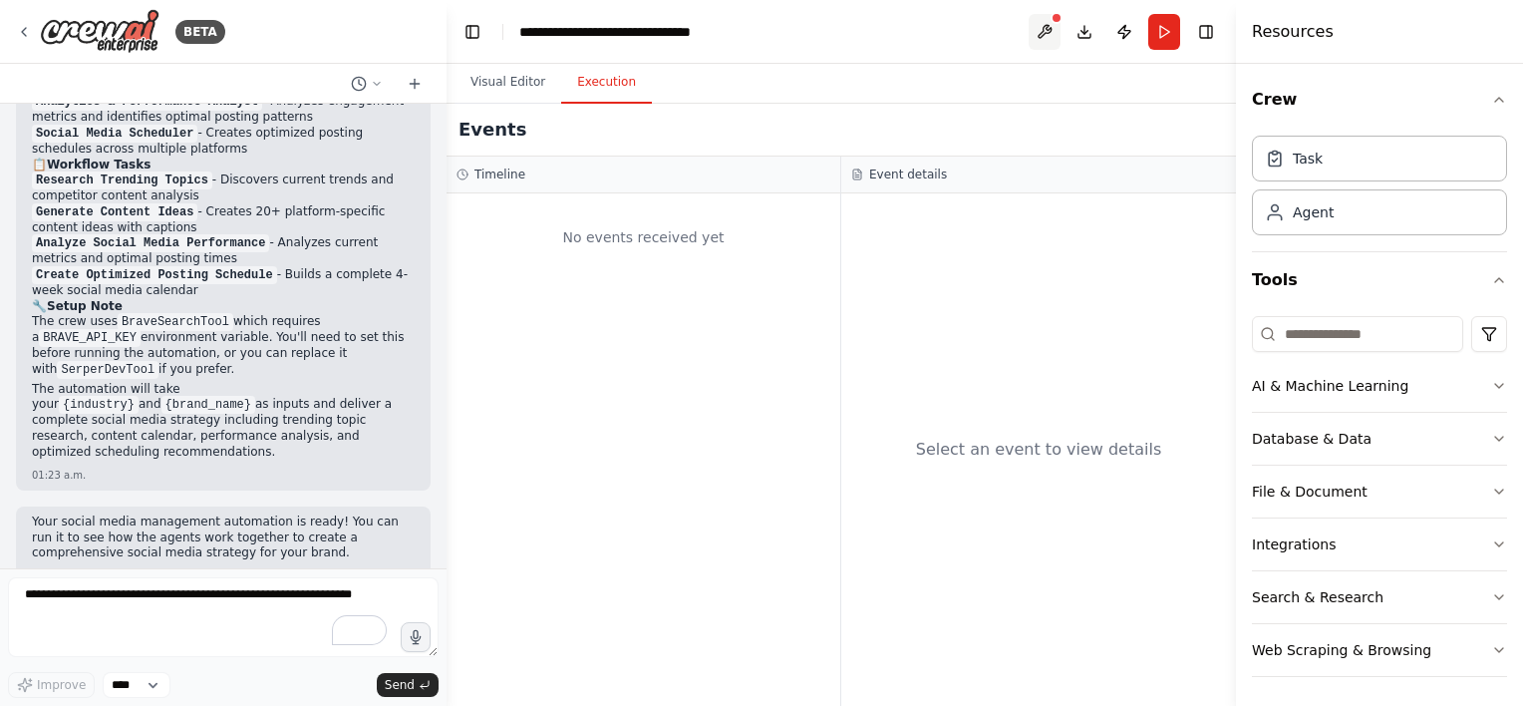
click at [1043, 30] on button at bounding box center [1045, 32] width 32 height 36
click at [1043, 30] on div at bounding box center [1045, 32] width 32 height 36
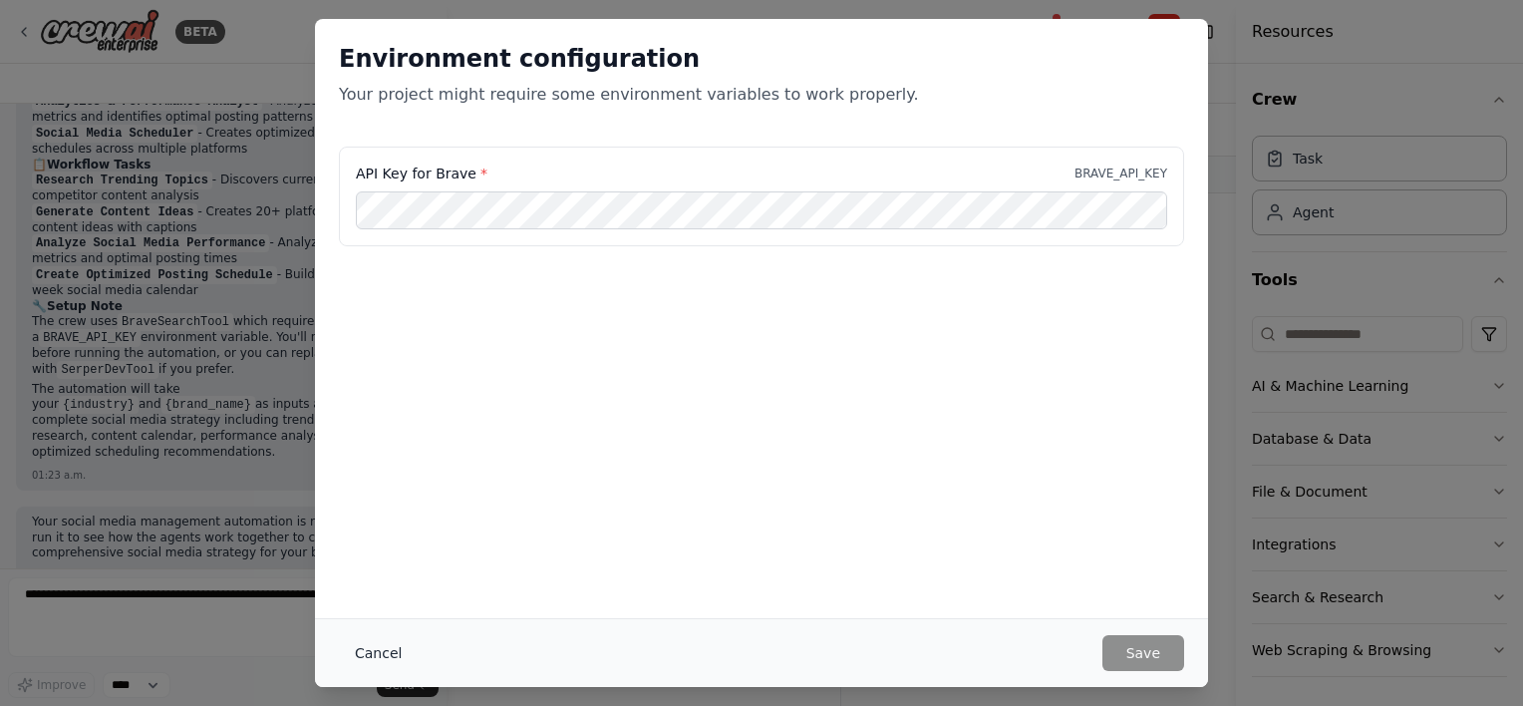
click at [378, 655] on button "Cancel" at bounding box center [378, 653] width 79 height 36
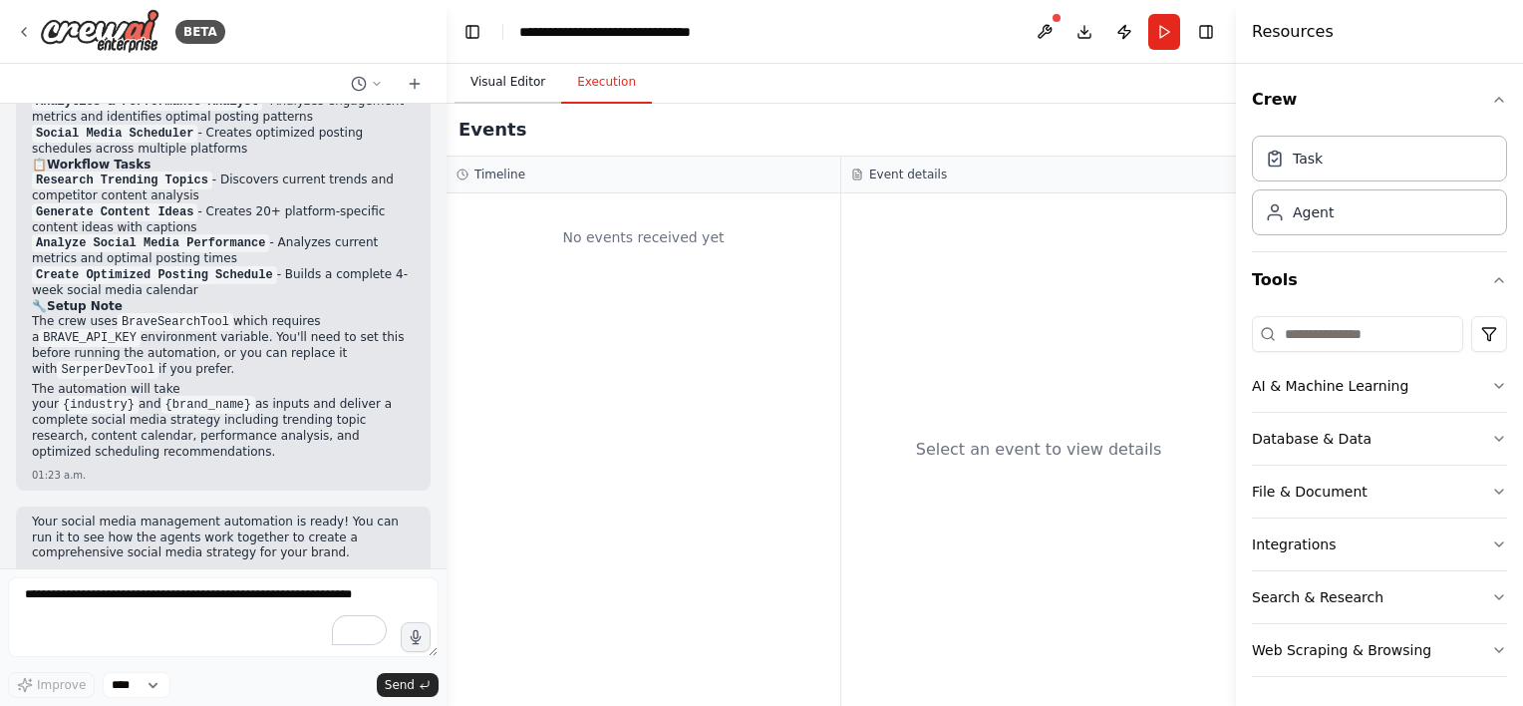
click at [504, 80] on button "Visual Editor" at bounding box center [508, 83] width 107 height 42
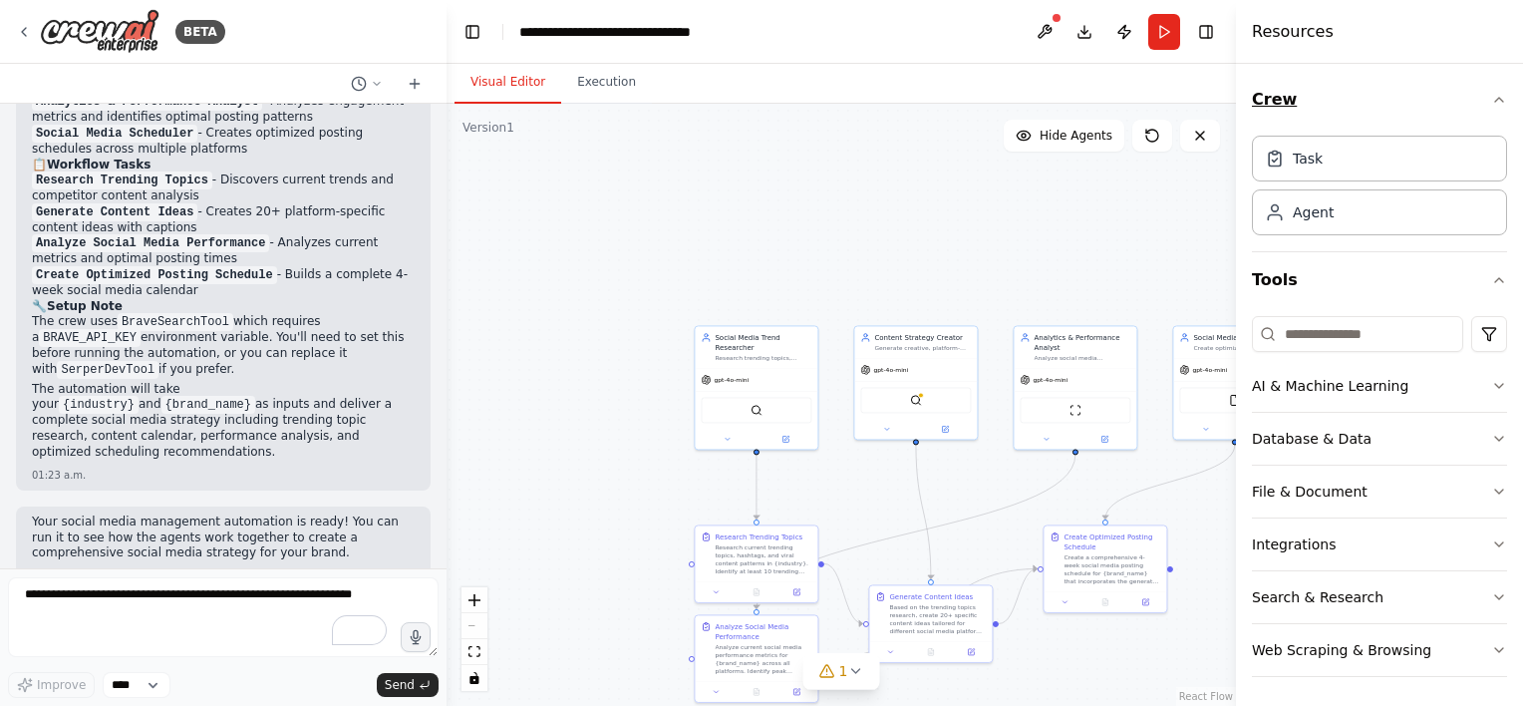
click at [1491, 97] on icon "button" at bounding box center [1499, 100] width 16 height 16
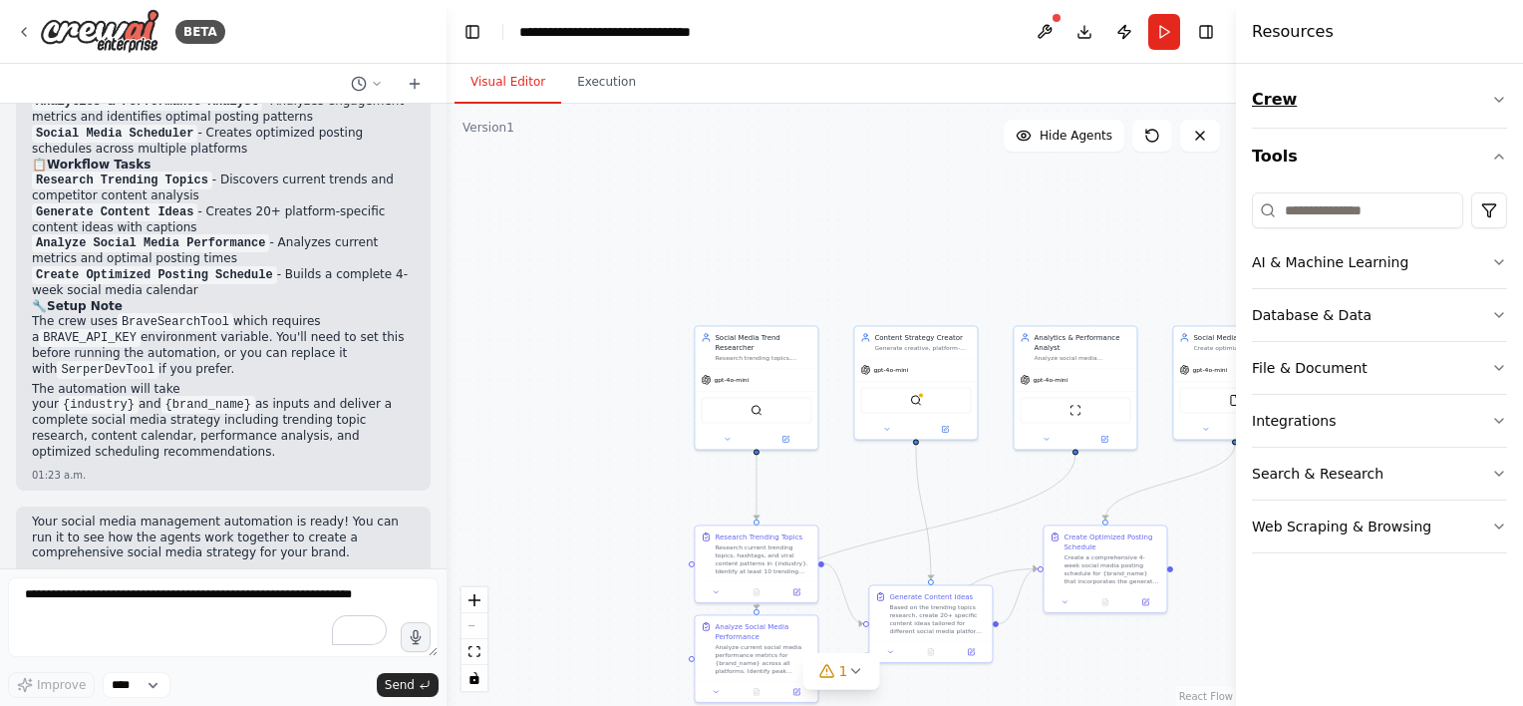
click at [1503, 91] on button "Crew" at bounding box center [1379, 100] width 255 height 56
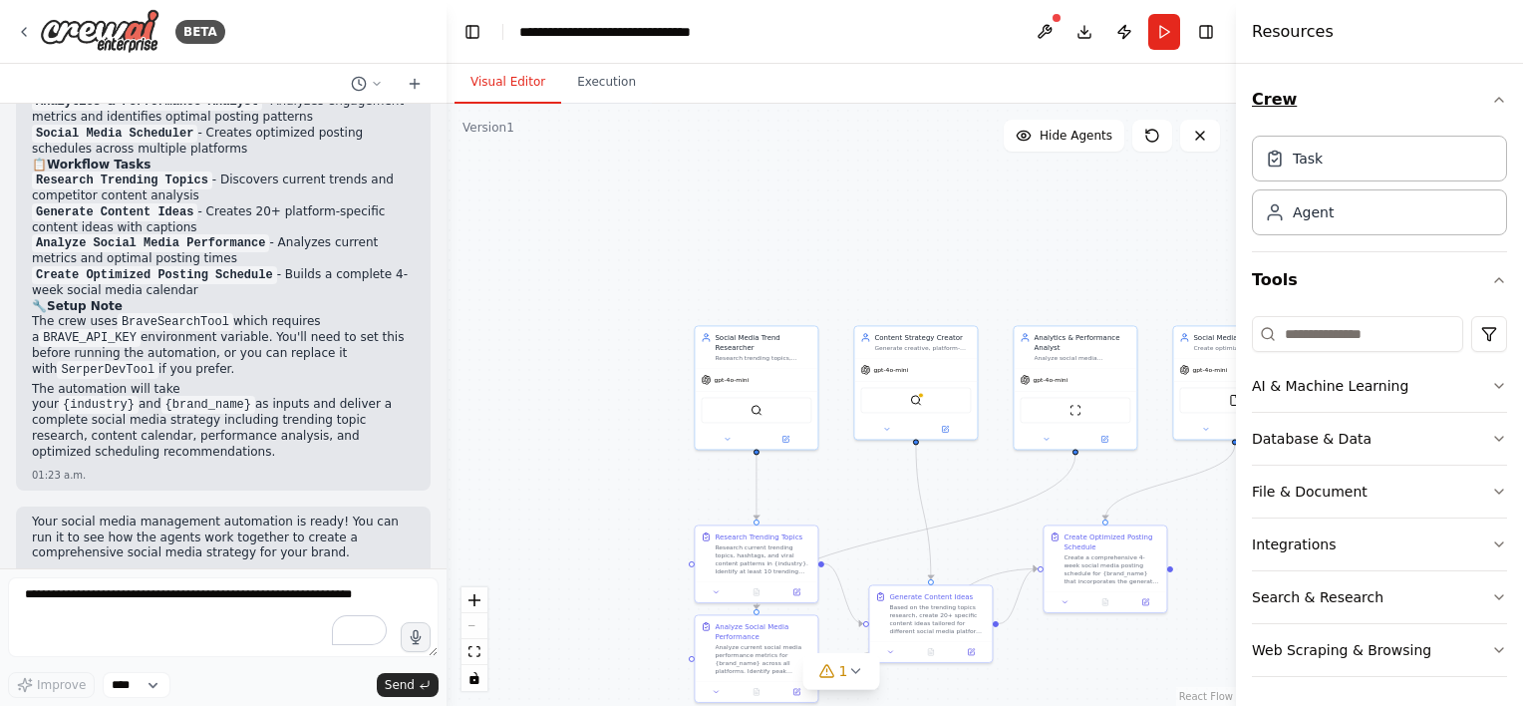
click at [1503, 91] on div "Crew Task Agent Tools AI & Machine Learning Database & Data File & Document Int…" at bounding box center [1379, 385] width 287 height 642
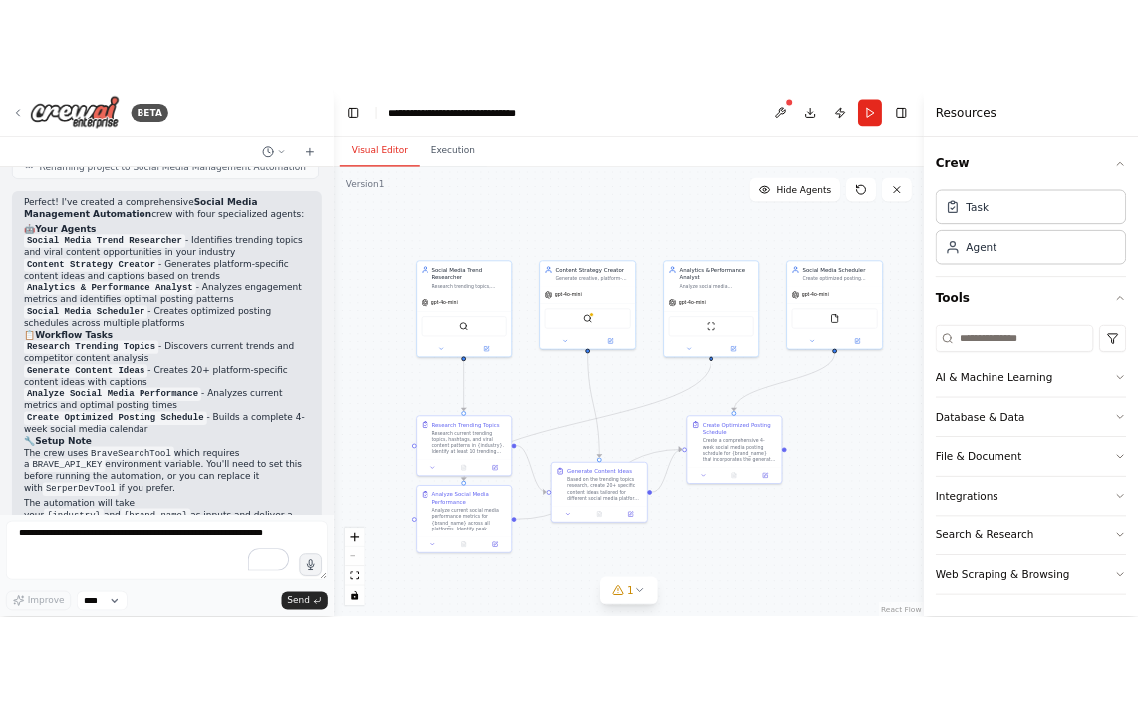
scroll to position [2047, 0]
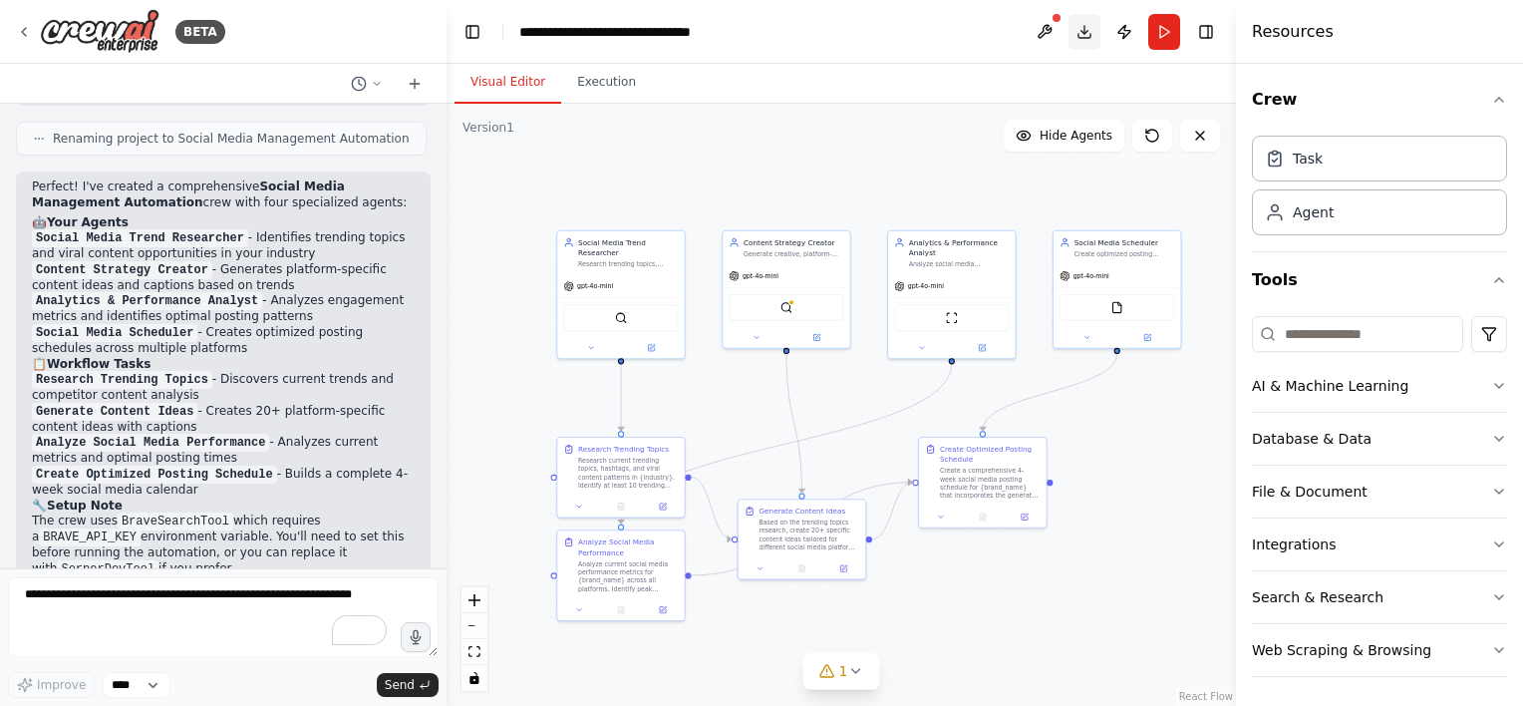
click at [1082, 28] on button "Download" at bounding box center [1085, 32] width 32 height 36
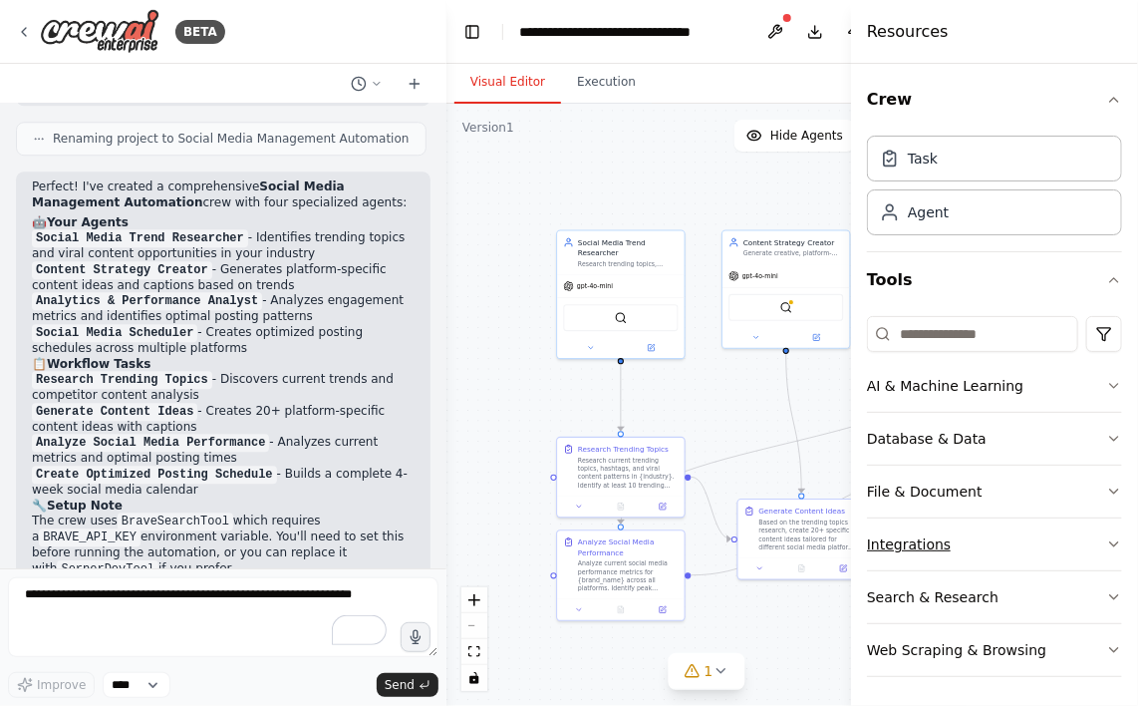
click at [912, 537] on div "Integrations" at bounding box center [909, 544] width 84 height 20
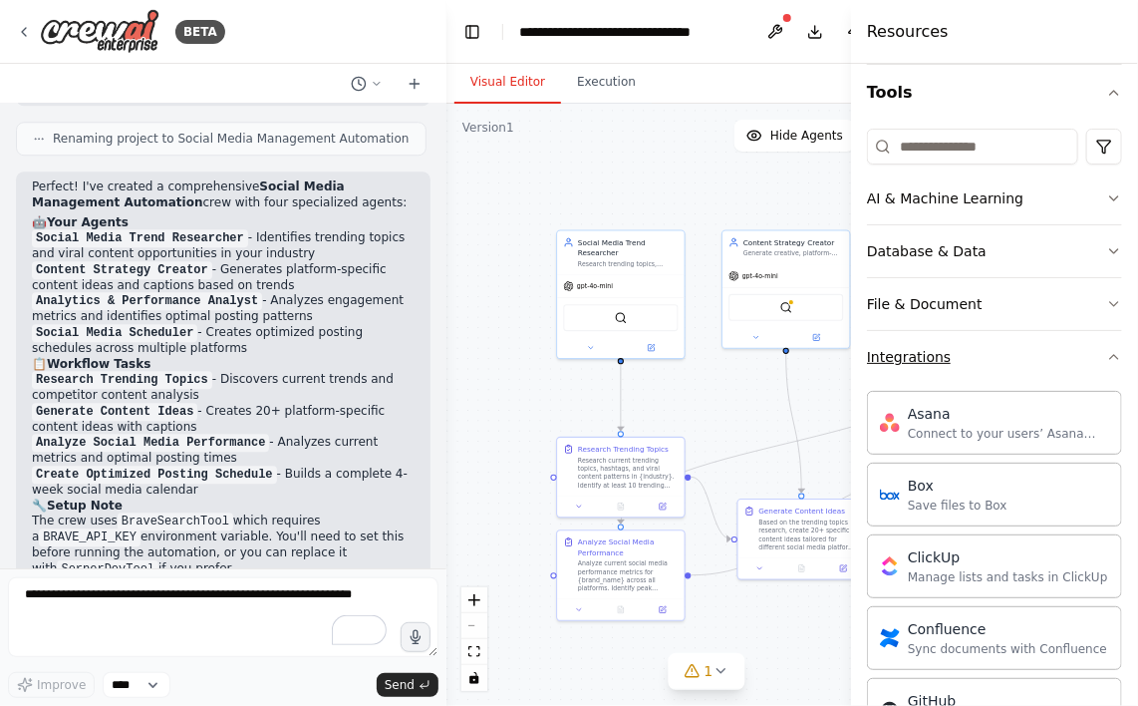
scroll to position [199, 0]
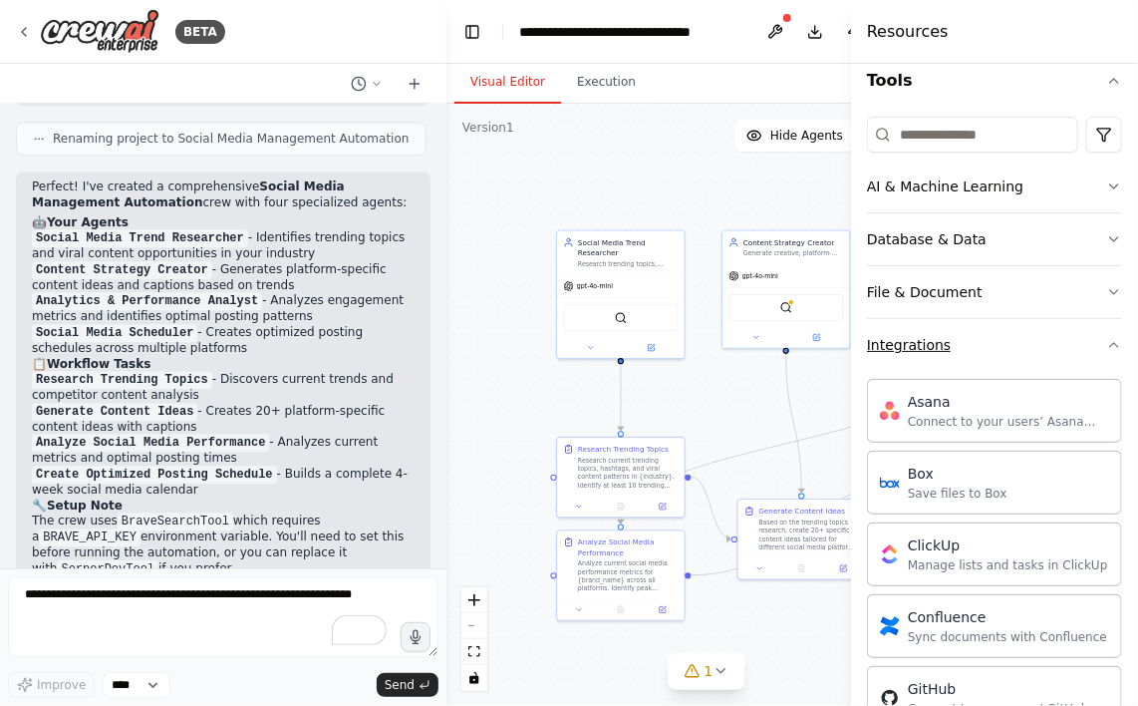
click at [1106, 343] on icon "button" at bounding box center [1114, 345] width 16 height 16
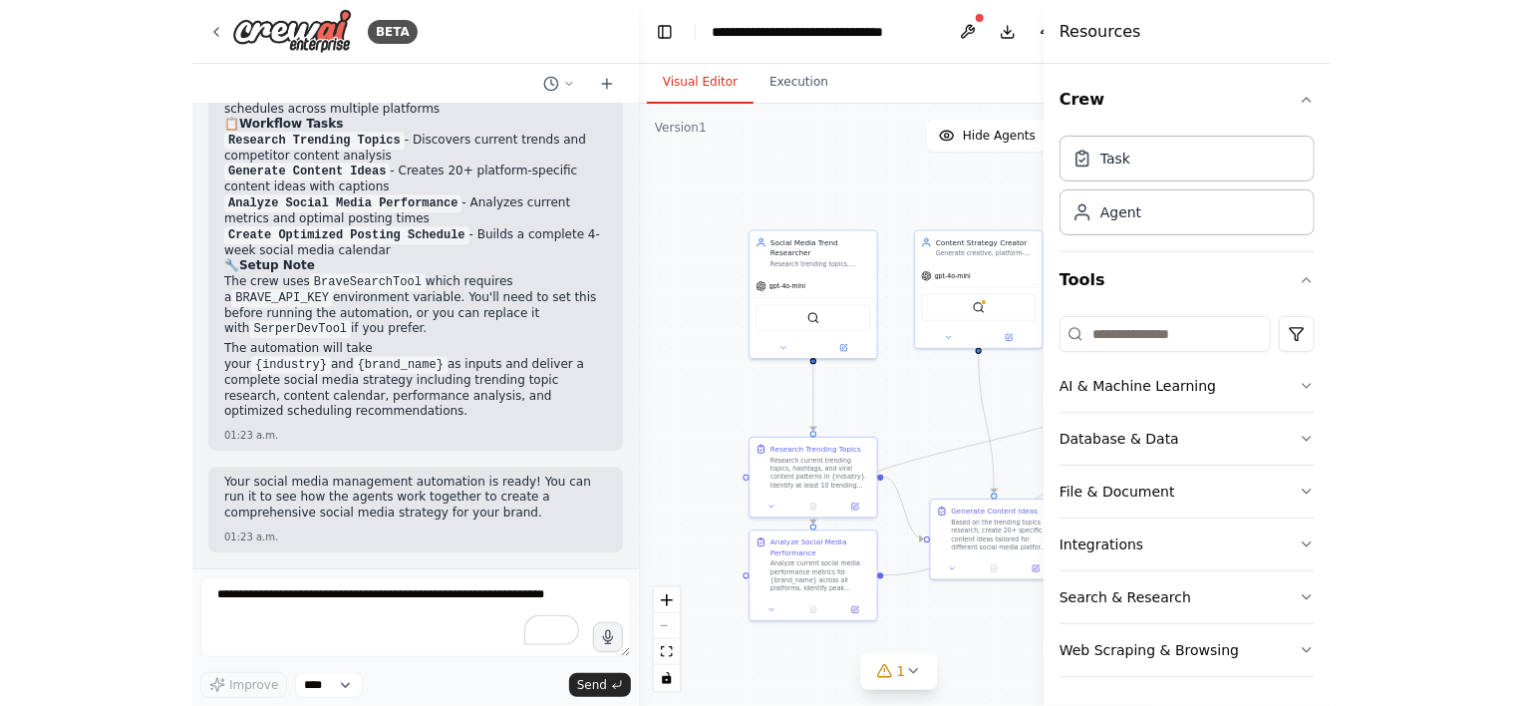
scroll to position [1989, 0]
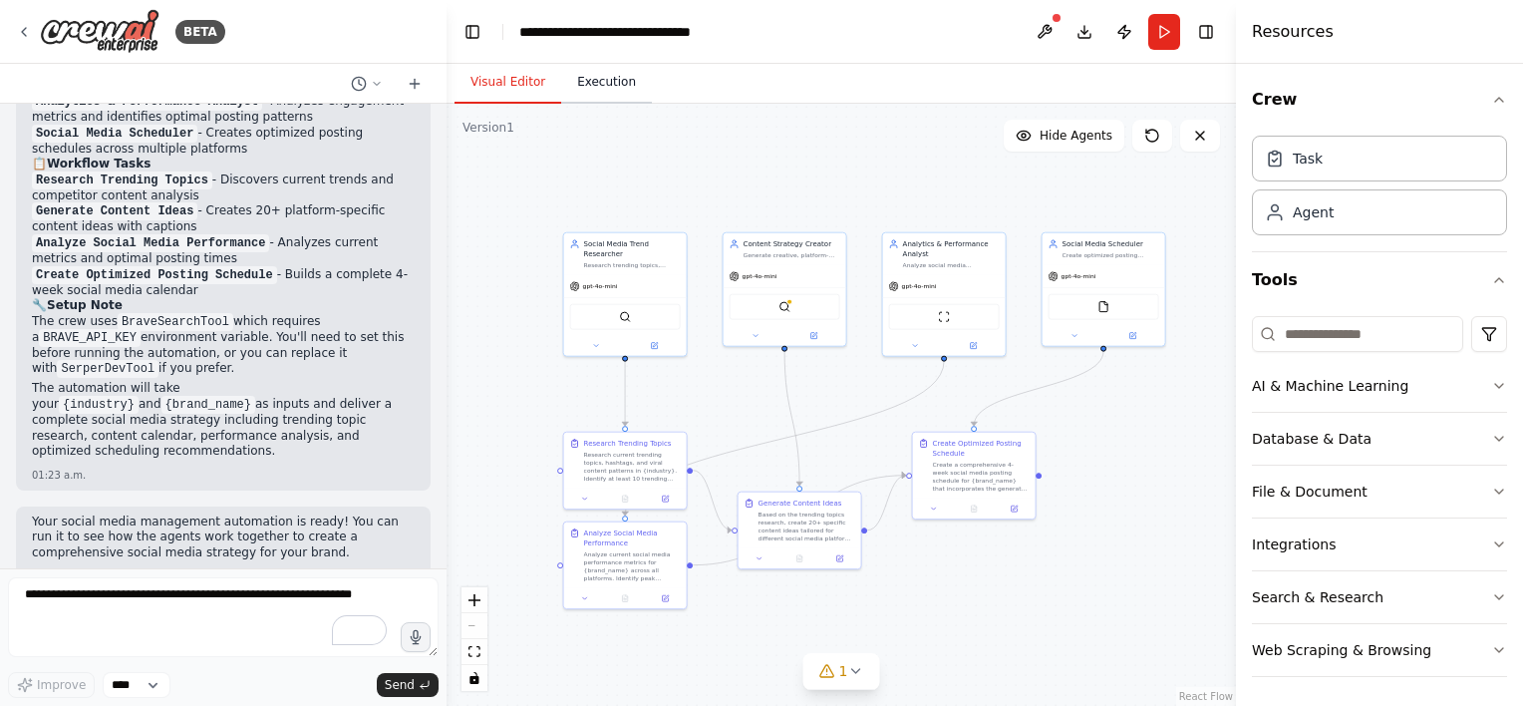
click at [597, 84] on button "Execution" at bounding box center [606, 83] width 91 height 42
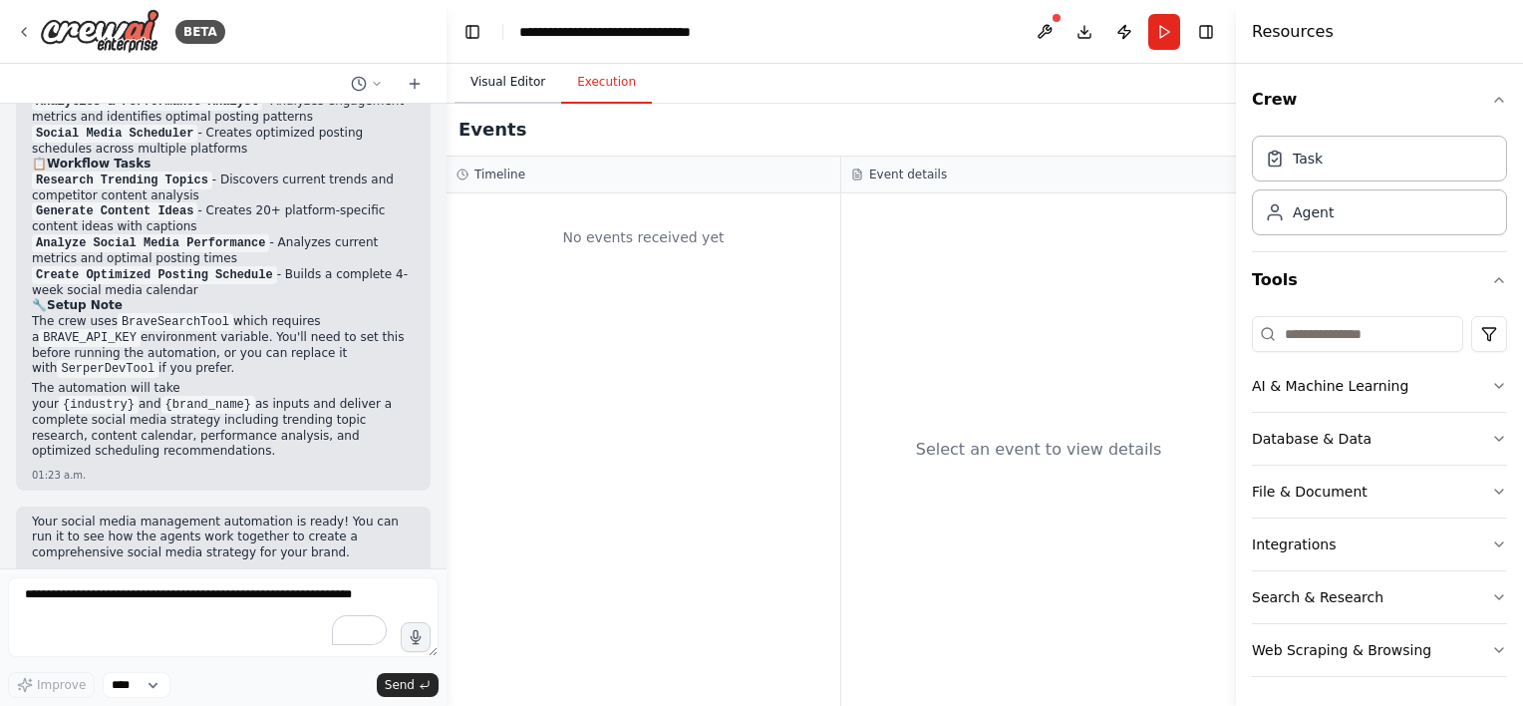
click at [478, 80] on button "Visual Editor" at bounding box center [508, 83] width 107 height 42
